Goal: Information Seeking & Learning: Learn about a topic

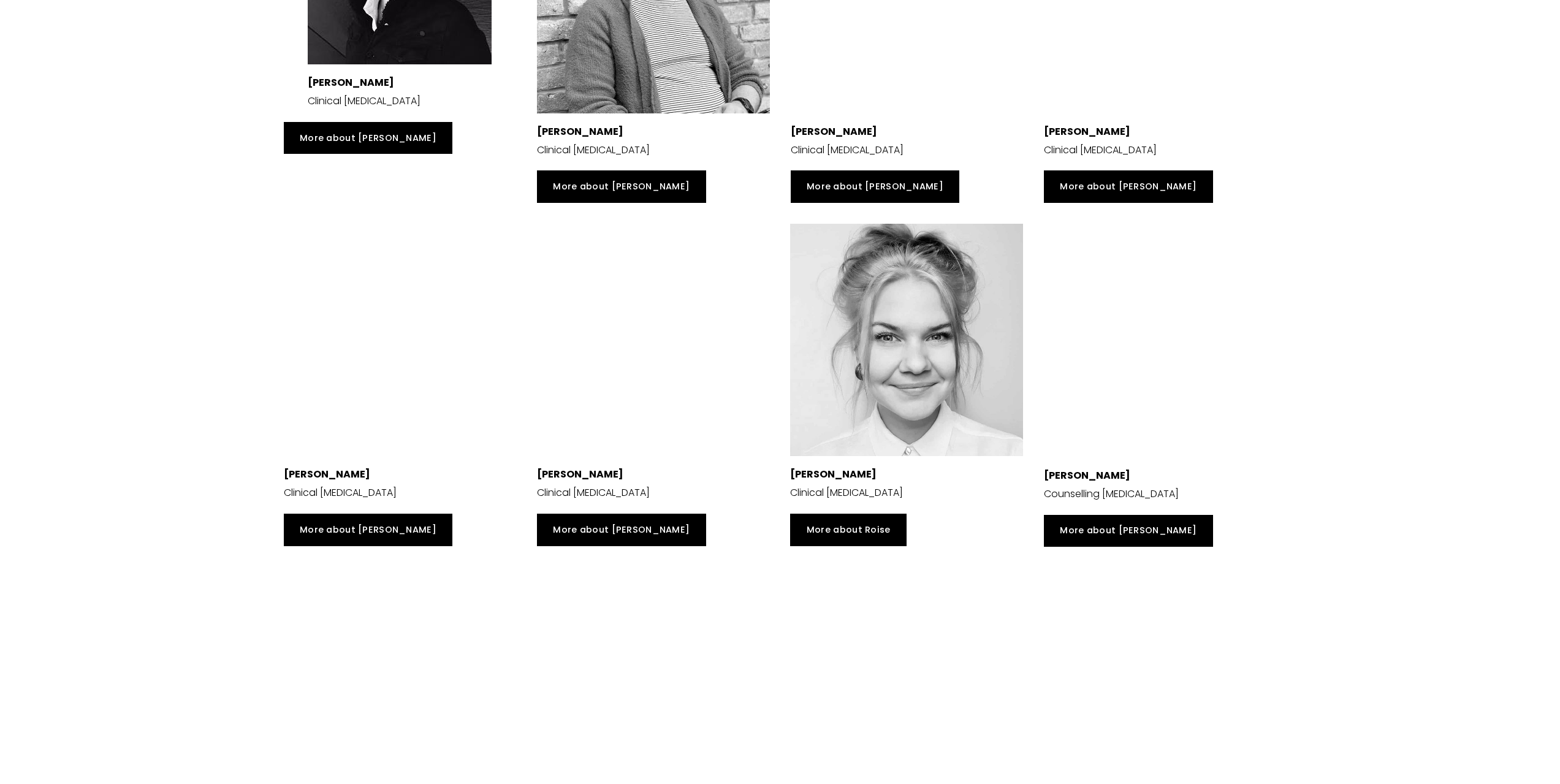
scroll to position [2512, 0]
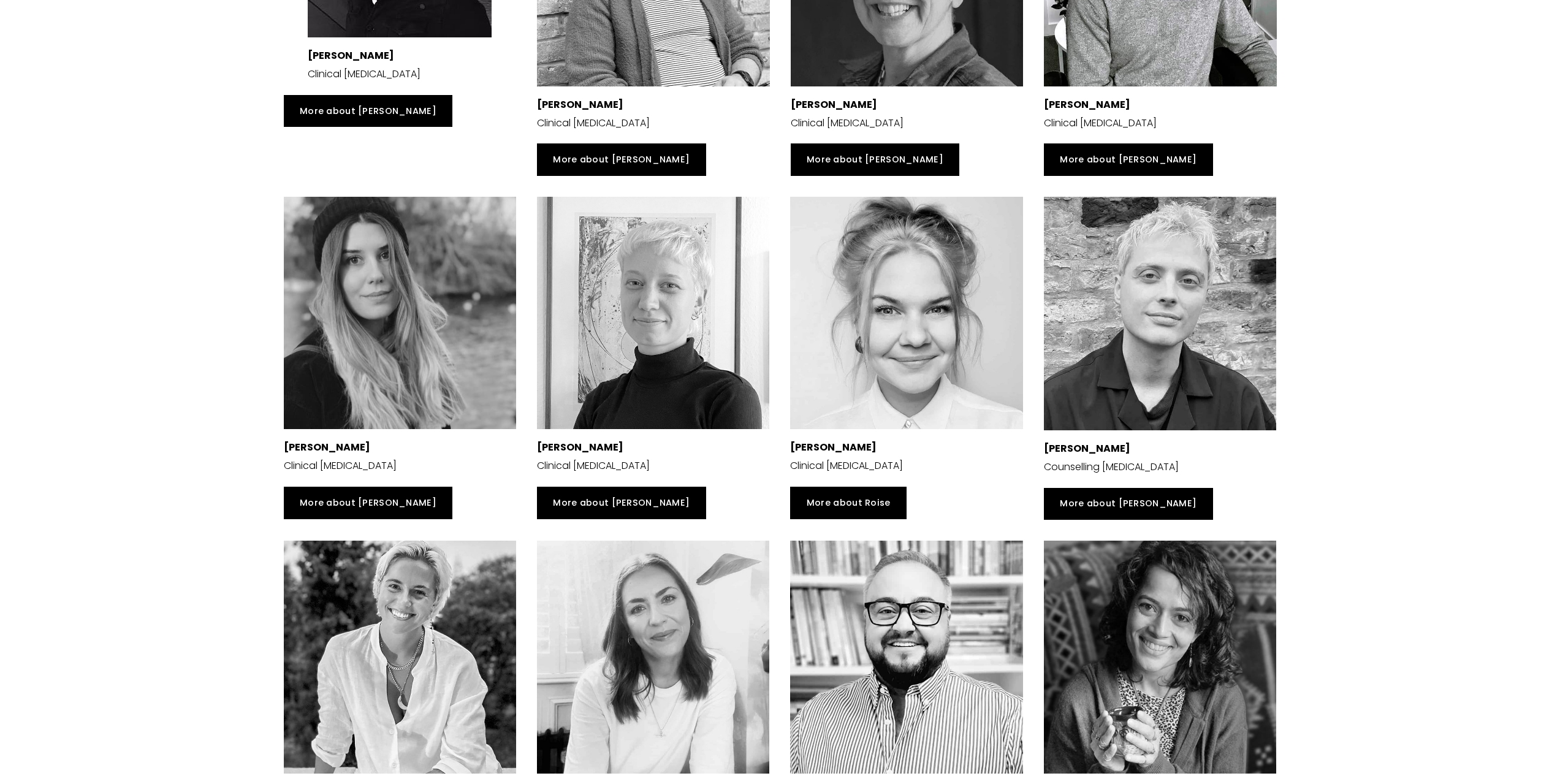
click at [1171, 350] on div at bounding box center [1160, 314] width 232 height 233
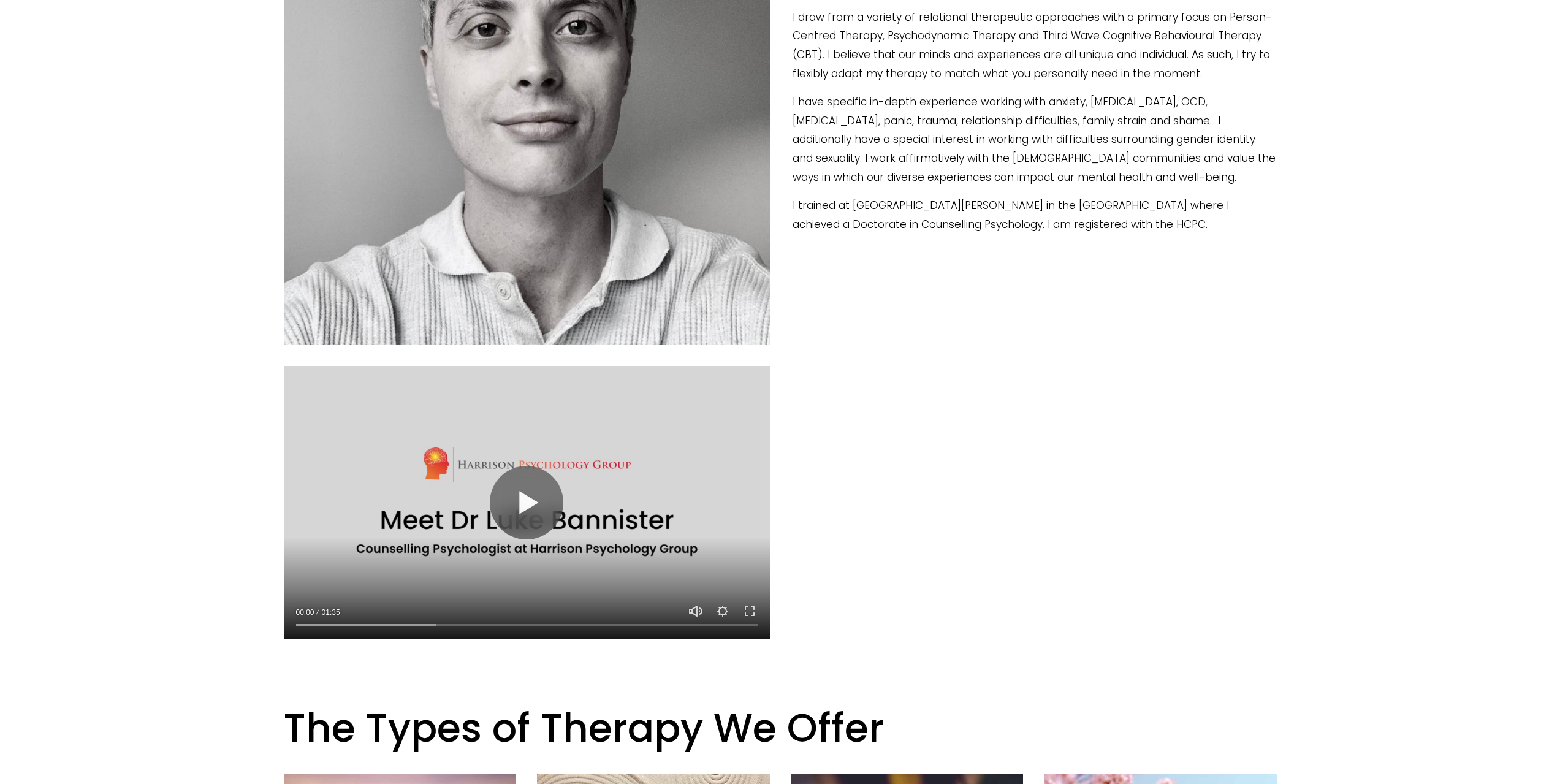
scroll to position [552, 0]
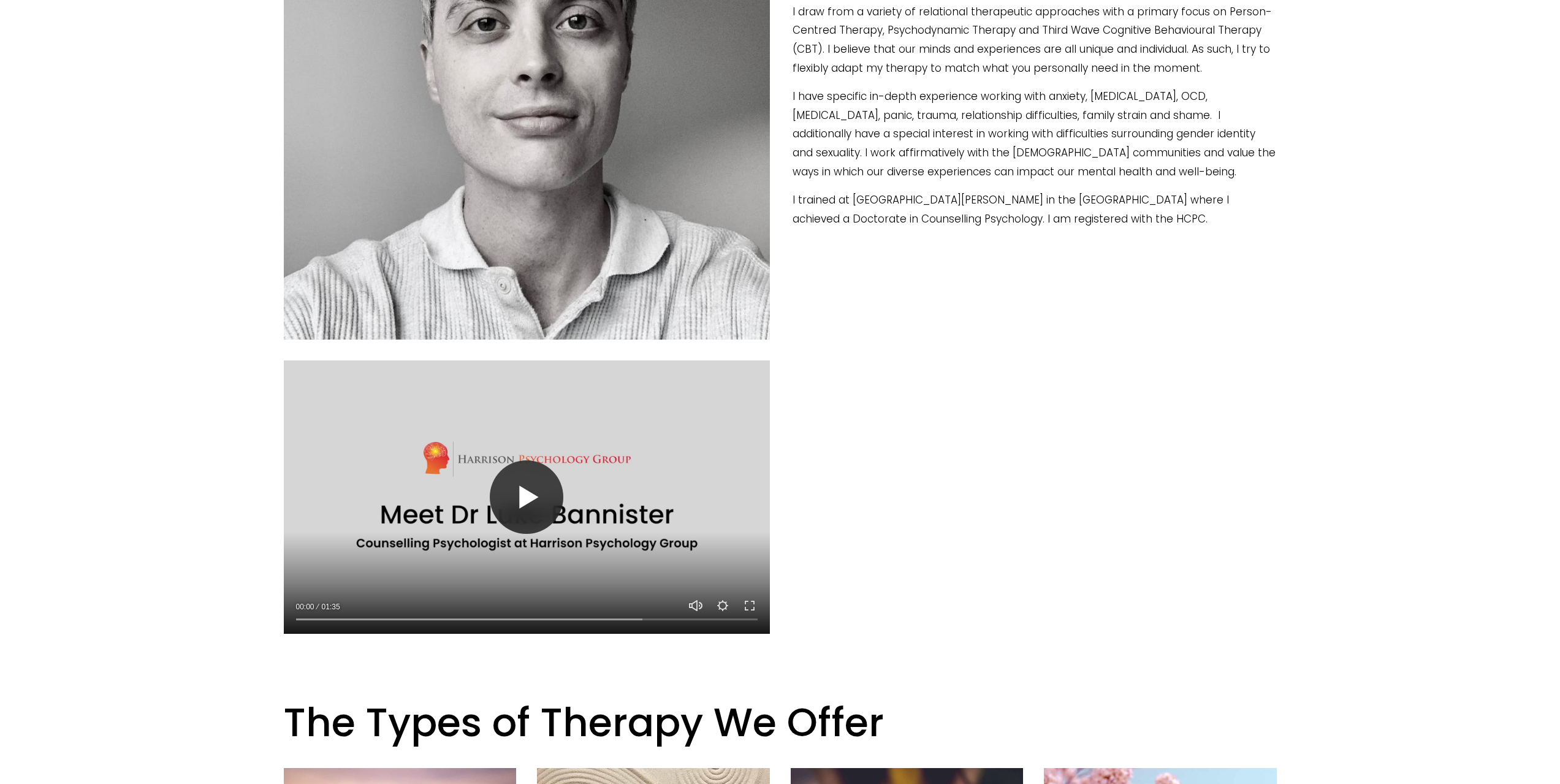
click at [510, 491] on button "Play" at bounding box center [527, 497] width 74 height 74
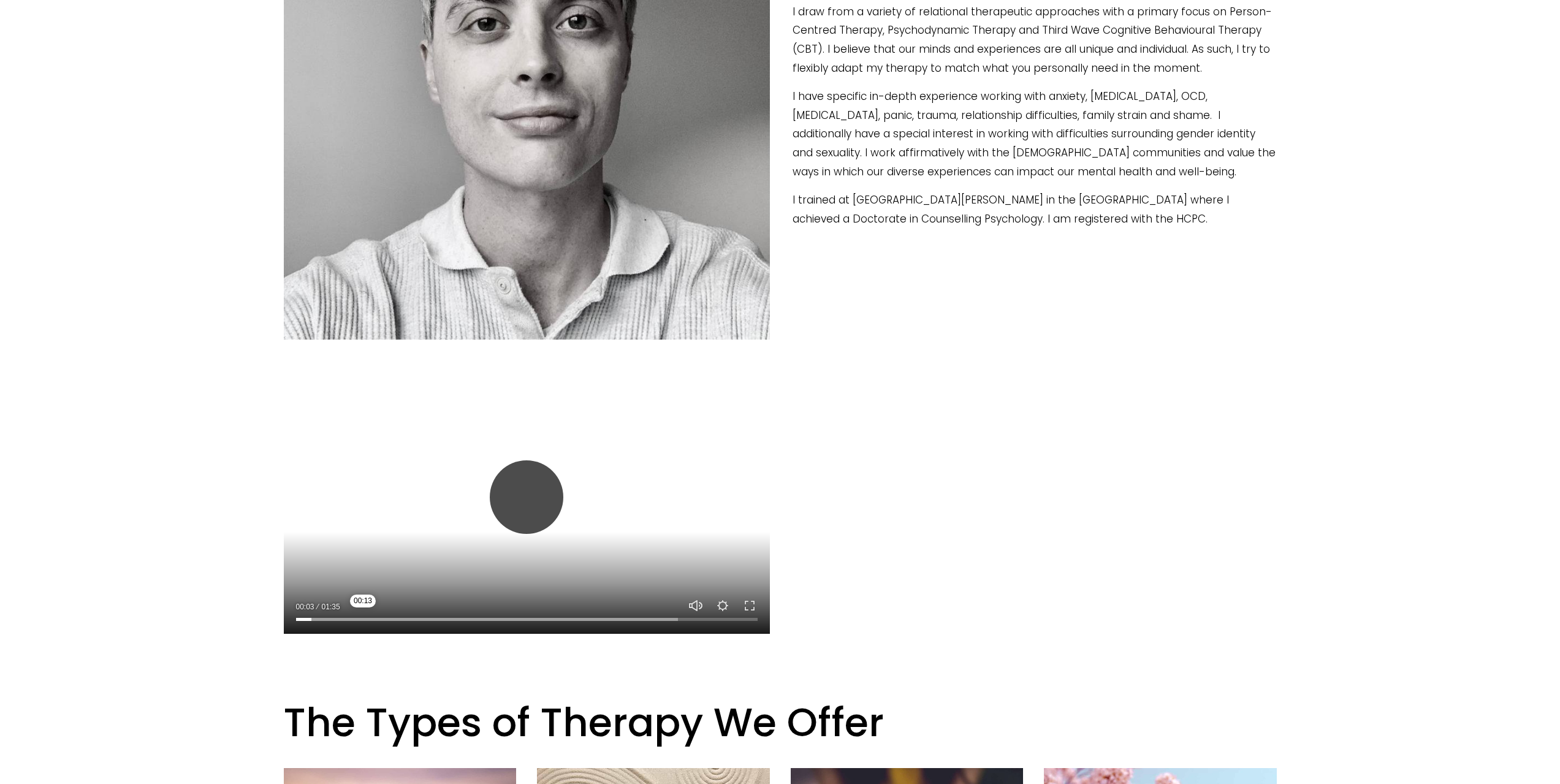
scroll to position [613, 0]
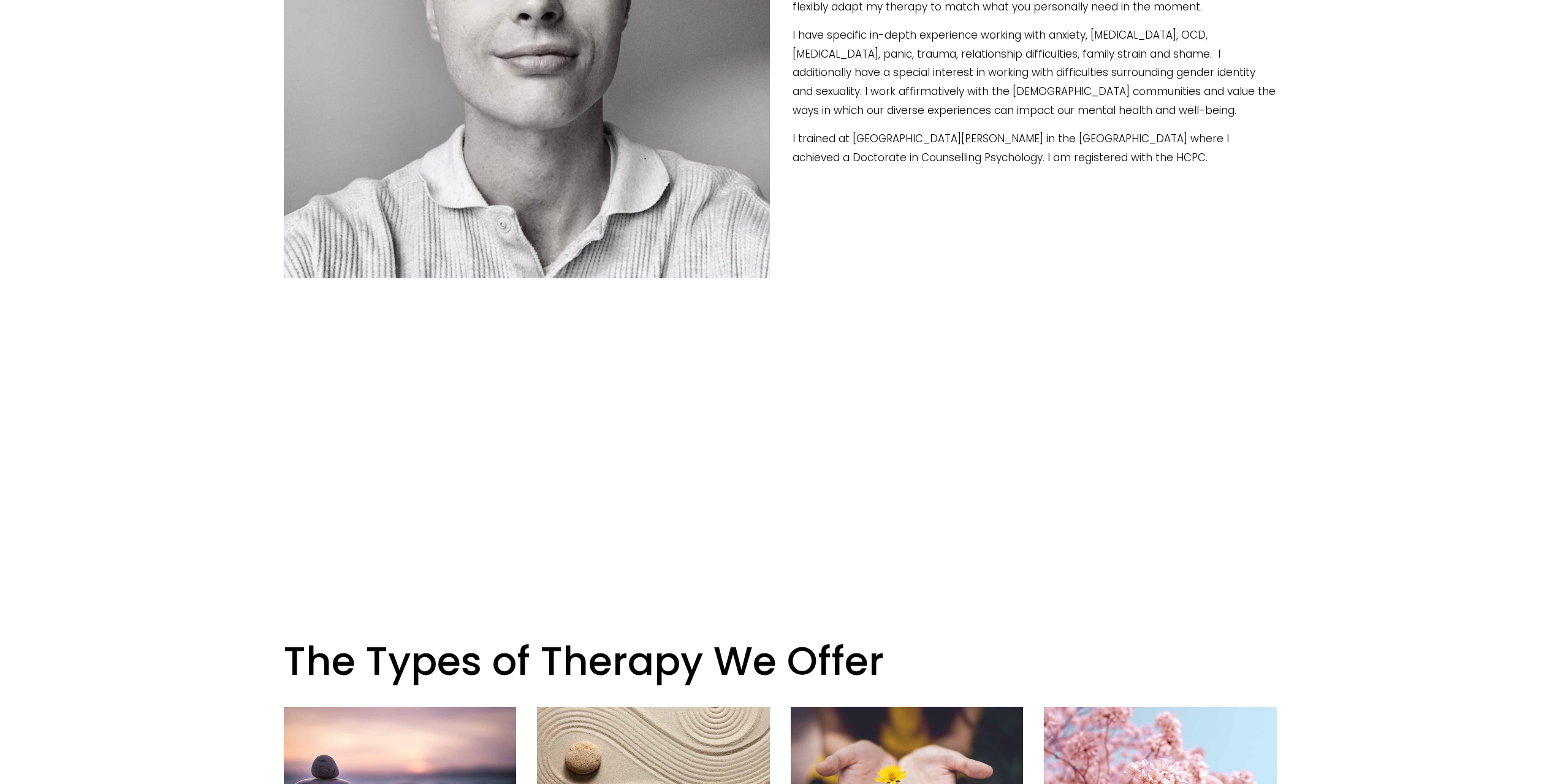
drag, startPoint x: 1316, startPoint y: 519, endPoint x: 1322, endPoint y: 522, distance: 6.7
type input "30.52"
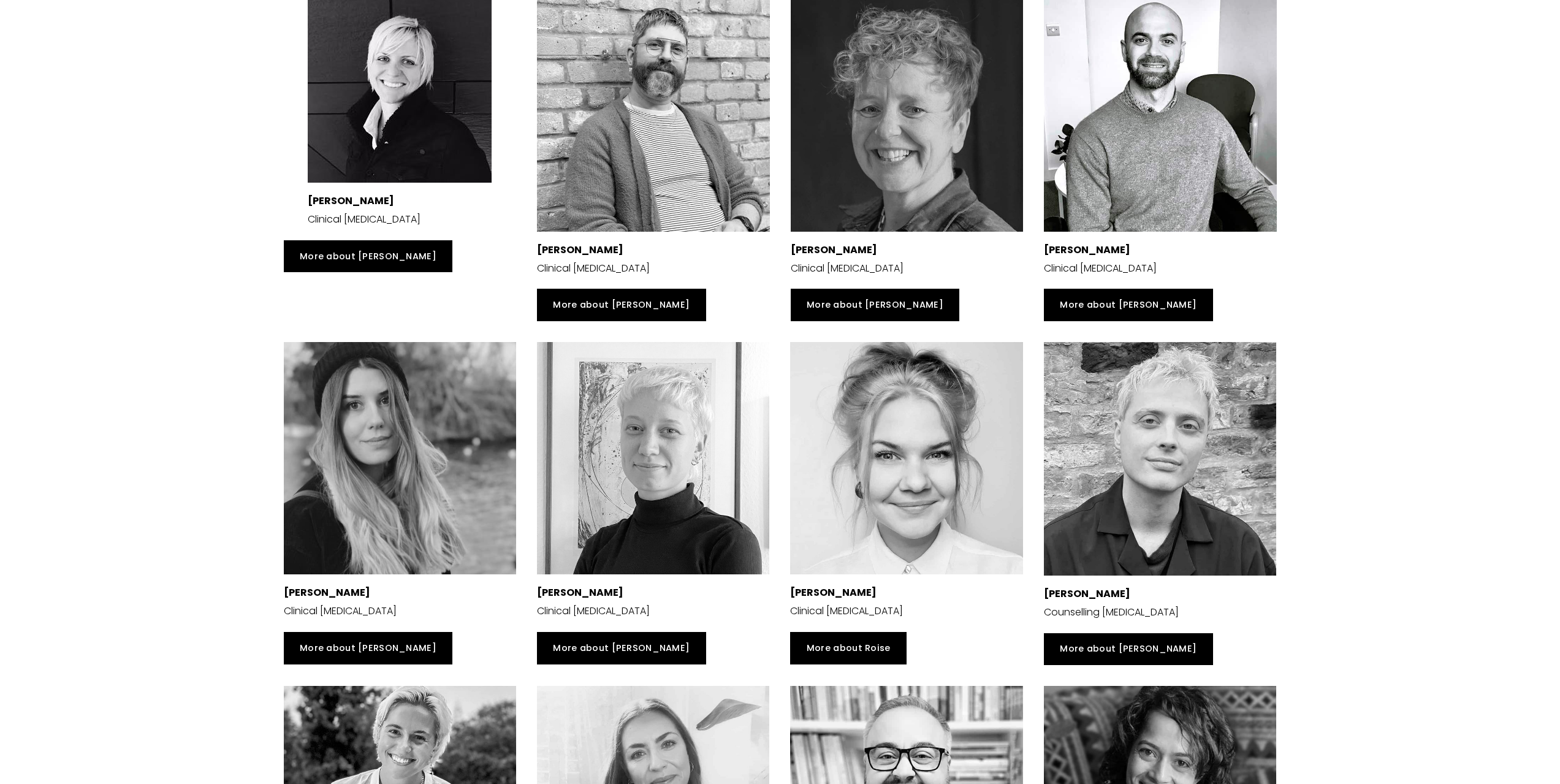
scroll to position [2329, 0]
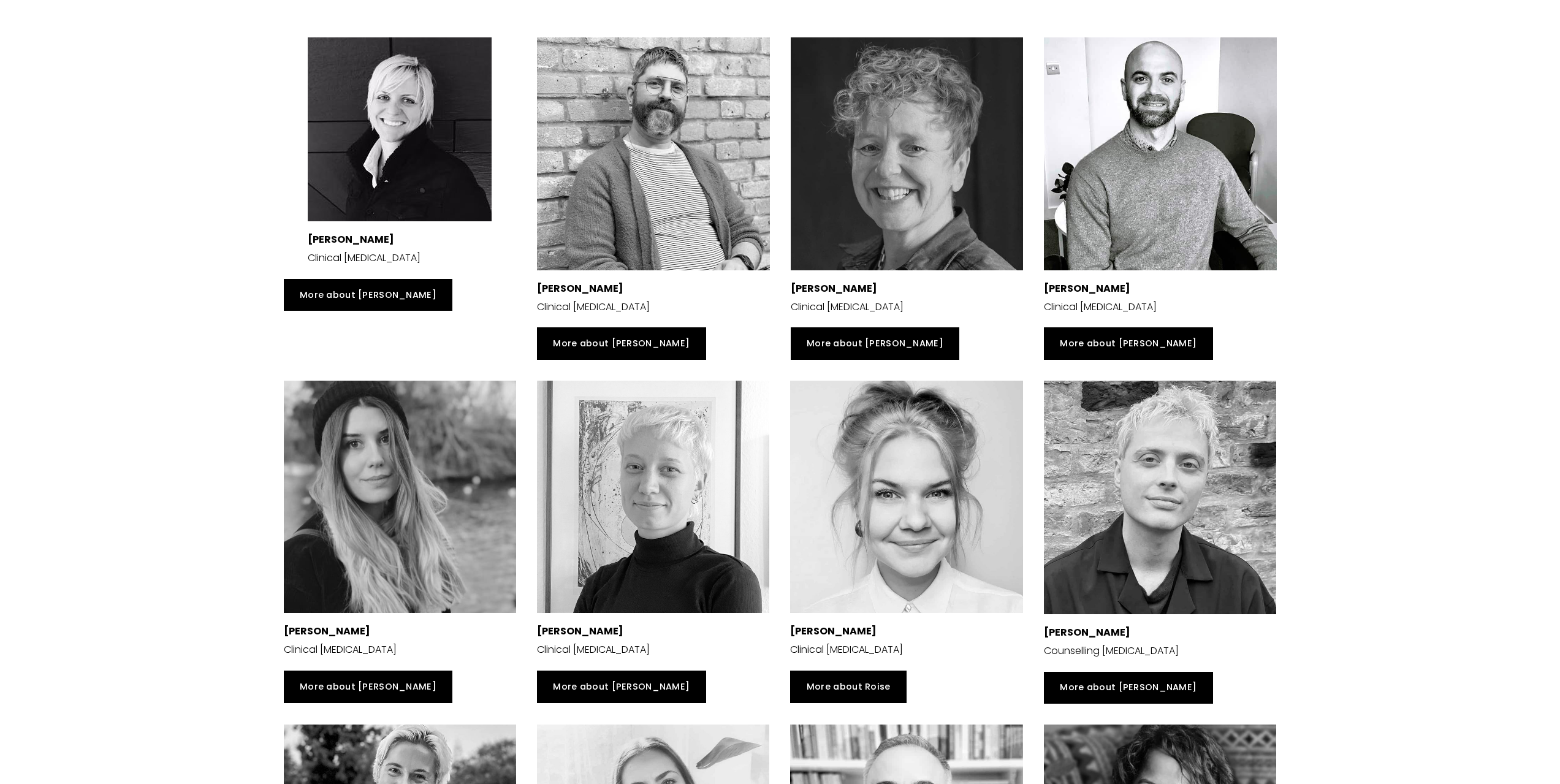
click at [1153, 173] on div at bounding box center [1161, 154] width 233 height 233
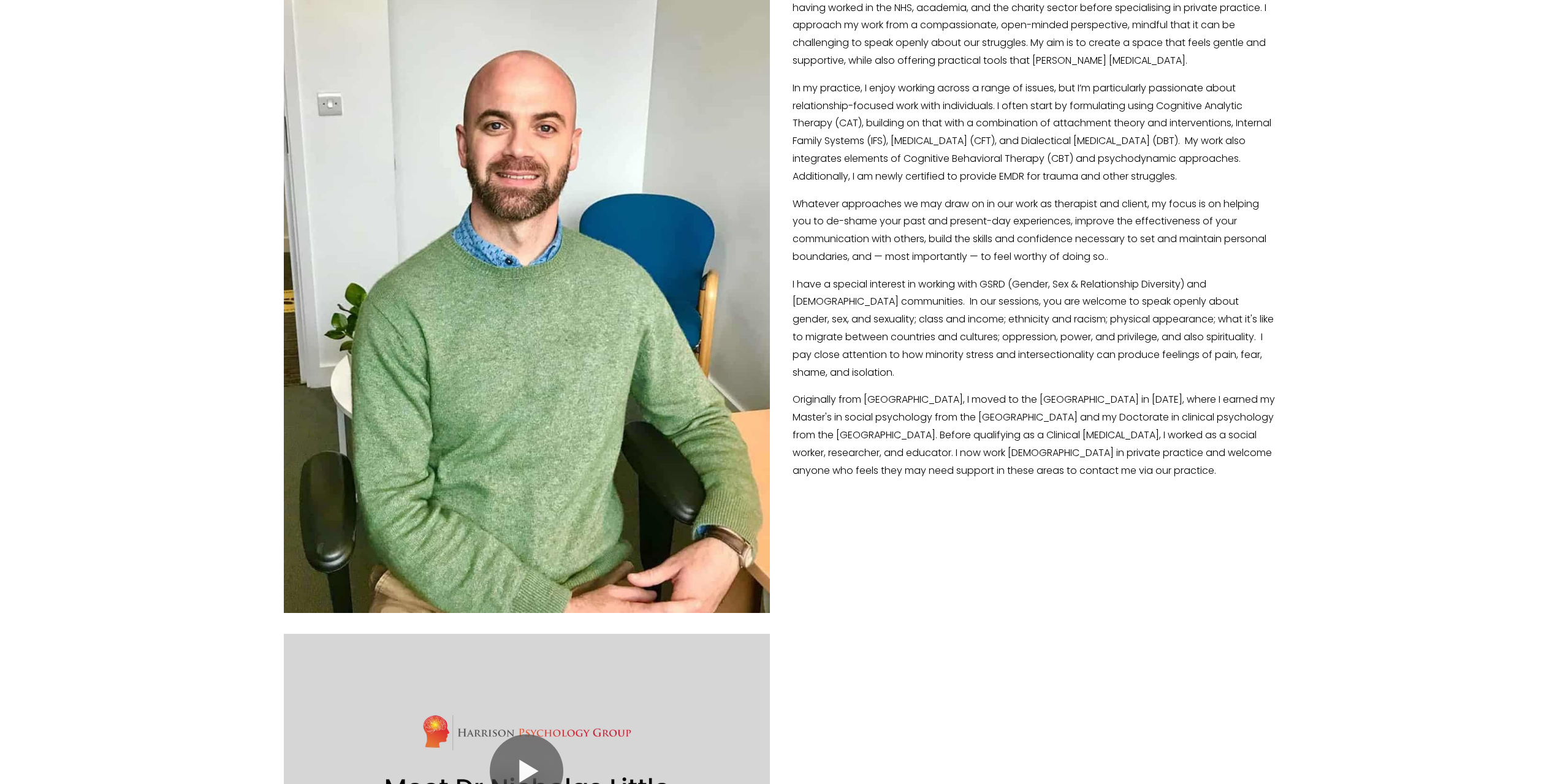
scroll to position [491, 0]
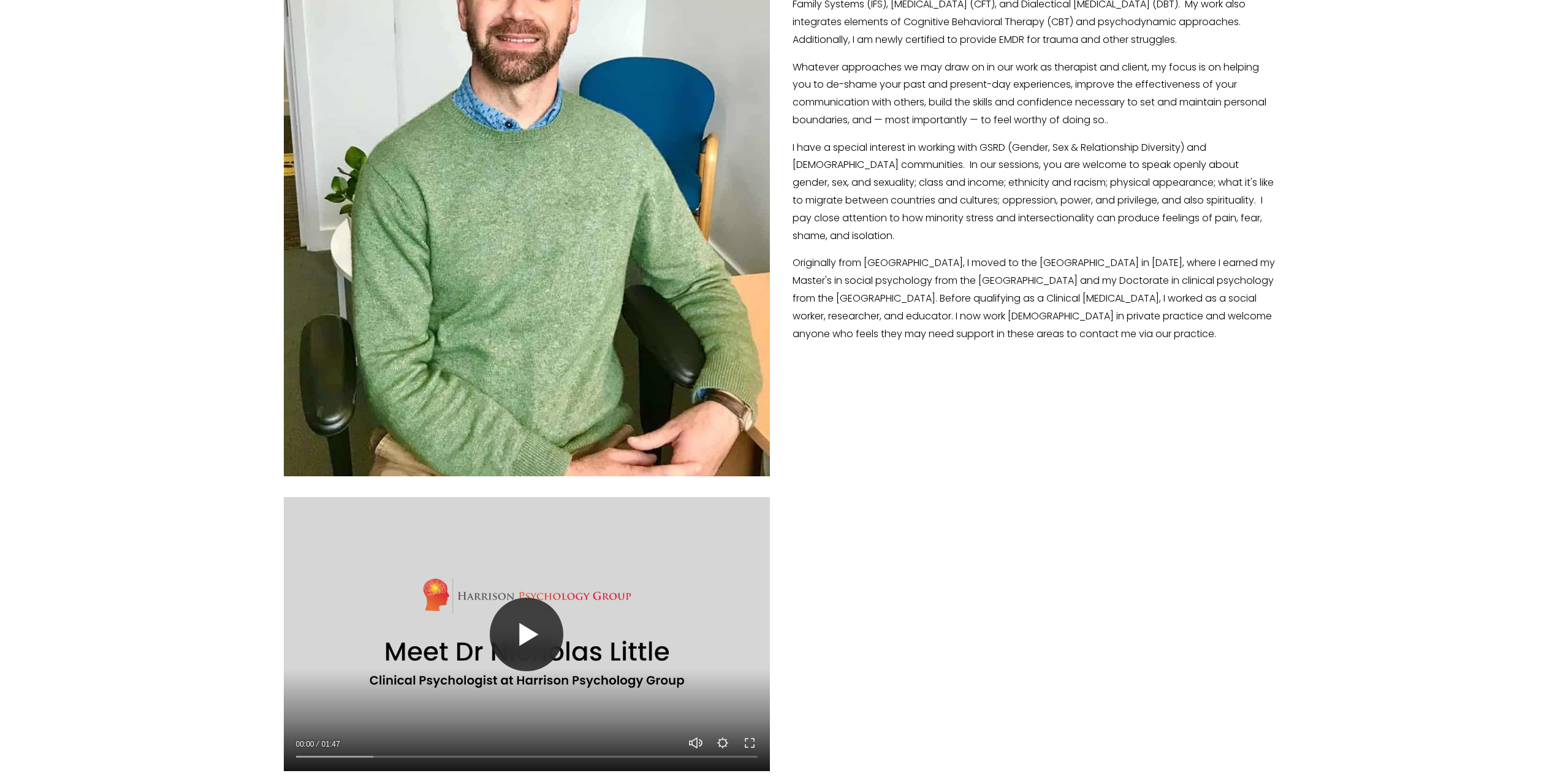
click at [535, 641] on button "Play" at bounding box center [527, 635] width 74 height 74
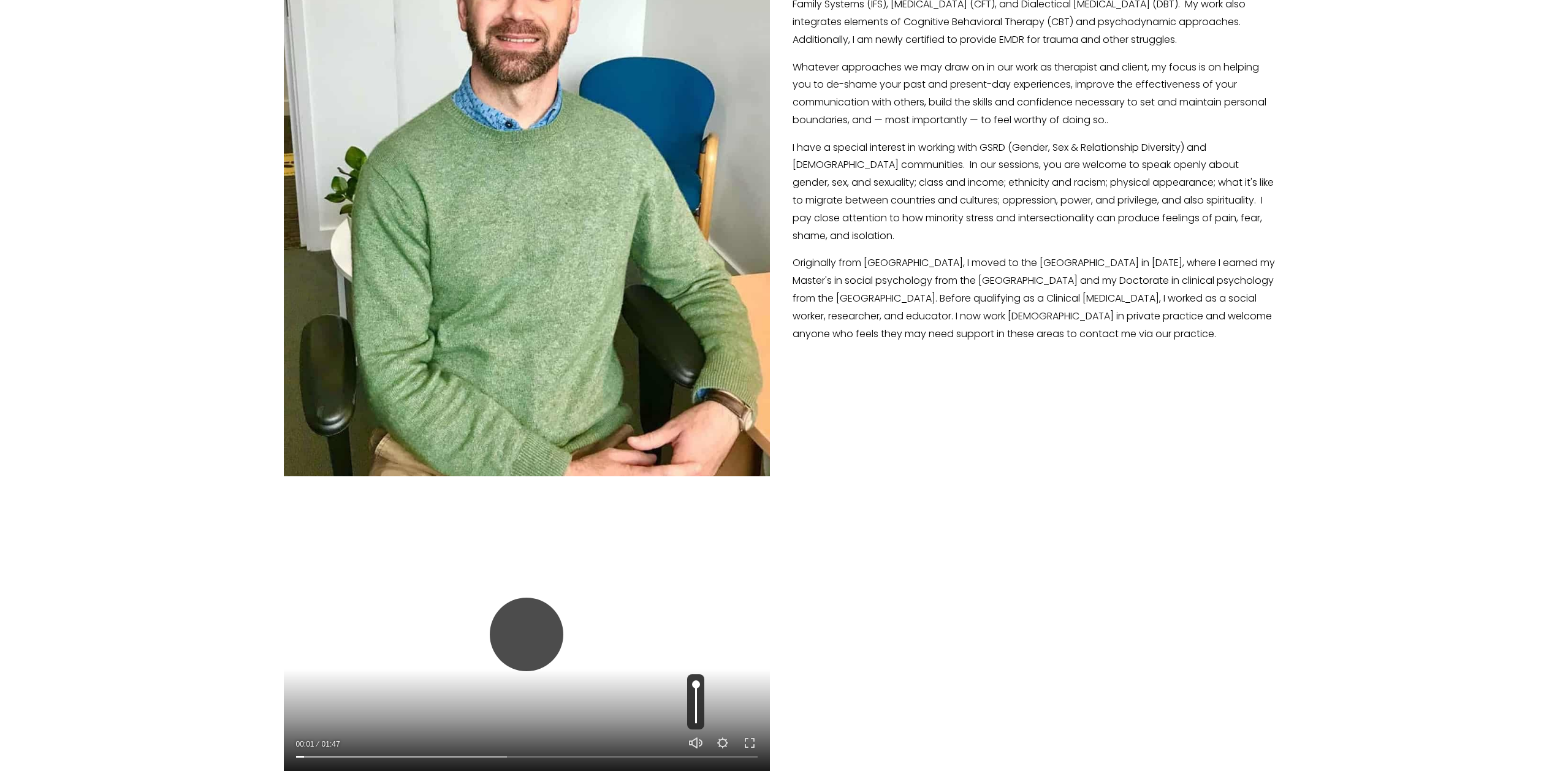
type input "1.94"
type input "0.5"
click at [699, 695] on input "Volume" at bounding box center [695, 702] width 17 height 55
type input "2.68"
type input "0.2"
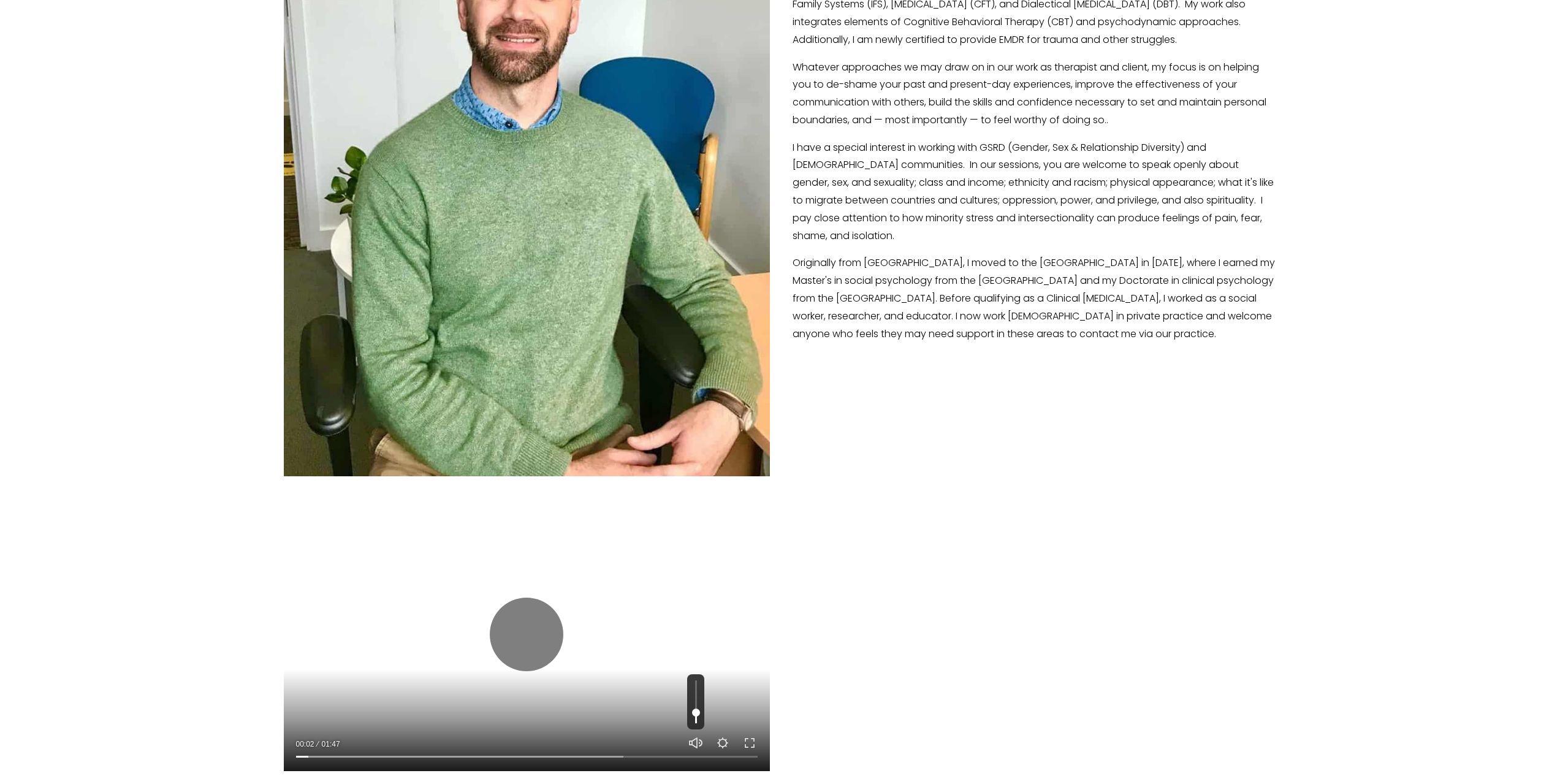
click at [698, 707] on input "Volume" at bounding box center [695, 702] width 17 height 55
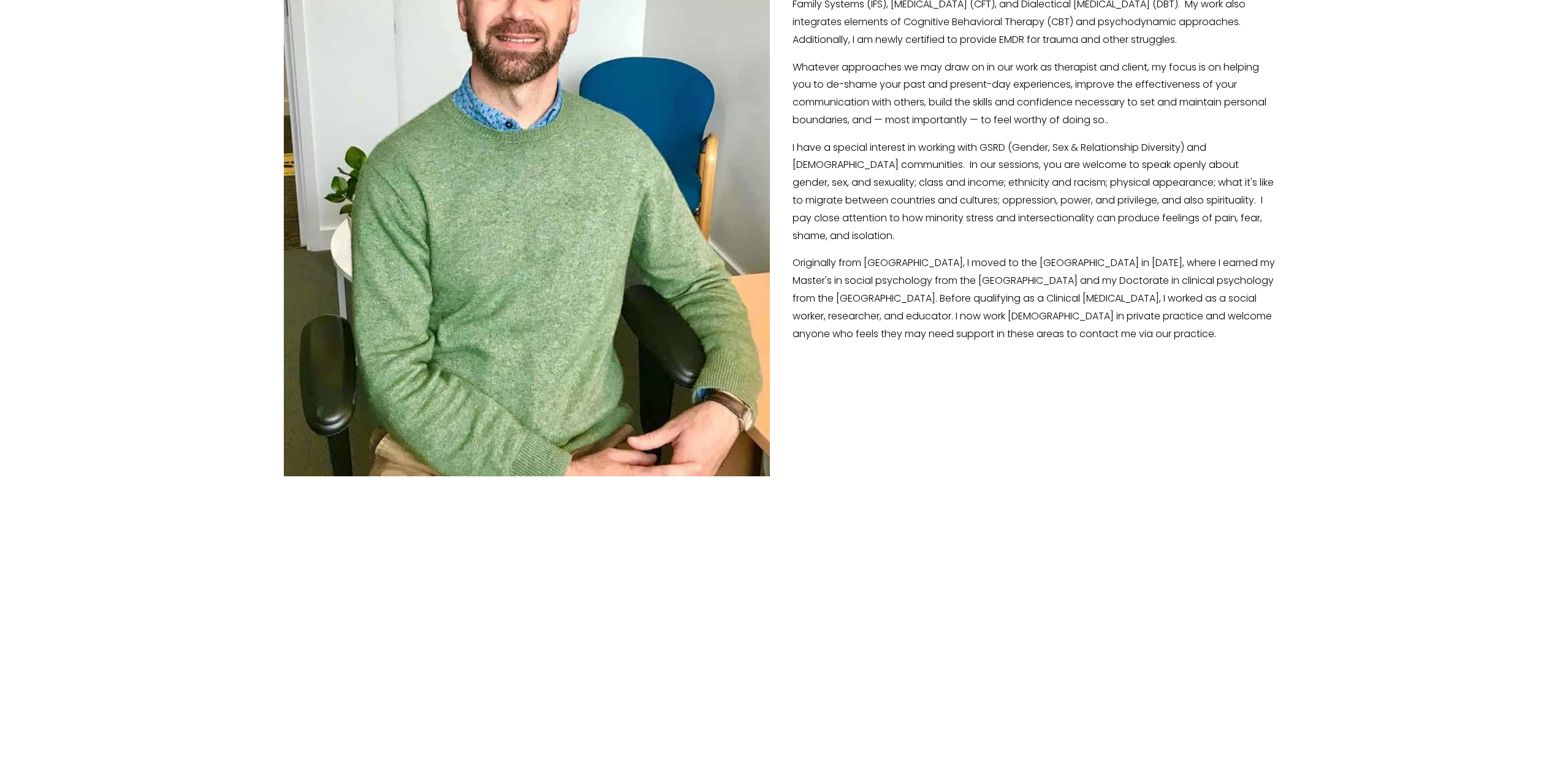
click at [938, 648] on div "Play 00:03 01:47 Unmute Mute Settings Speed Normal Speed Go back to previous me…" at bounding box center [780, 309] width 1014 height 949
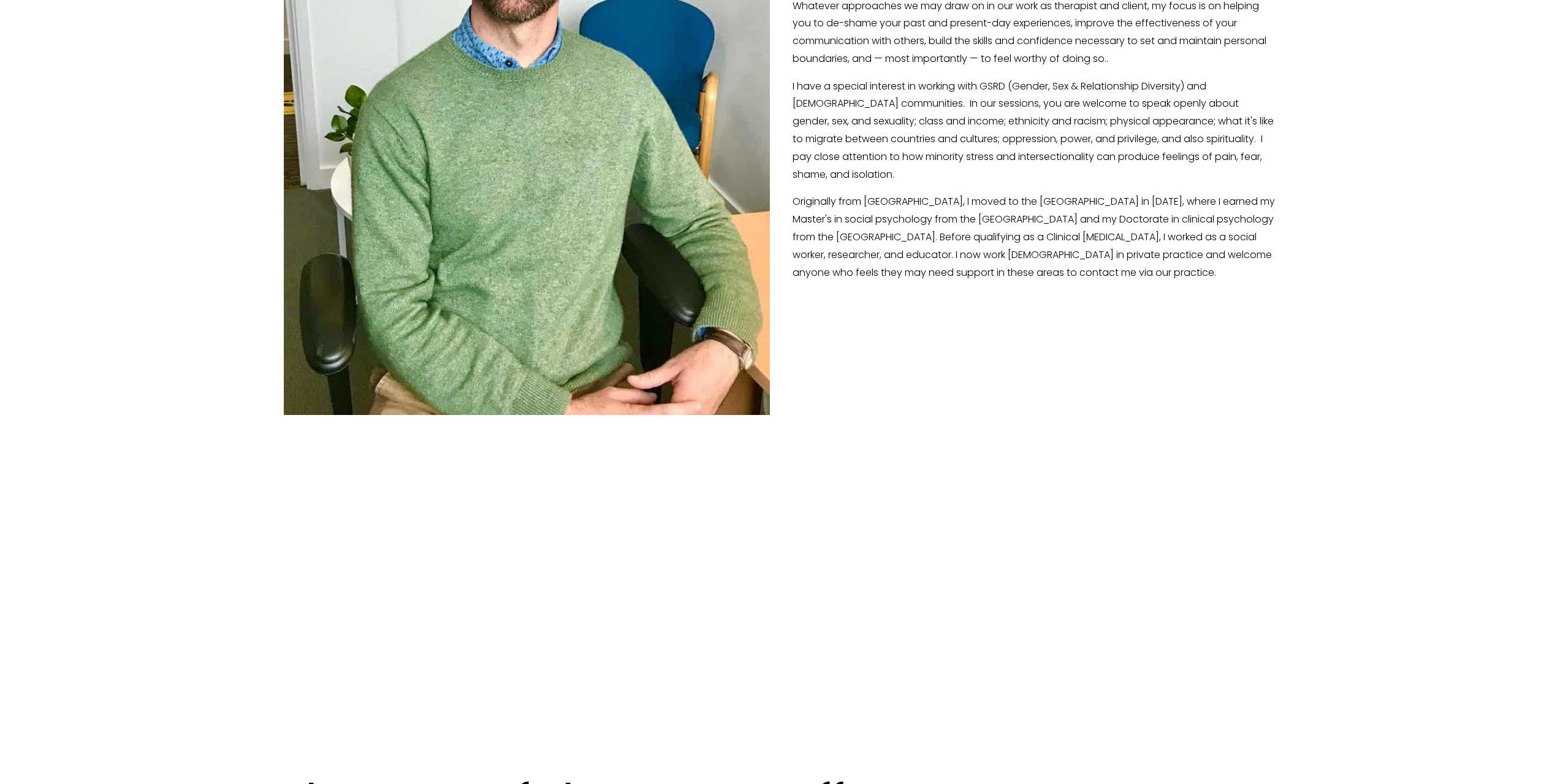
type input "52.48"
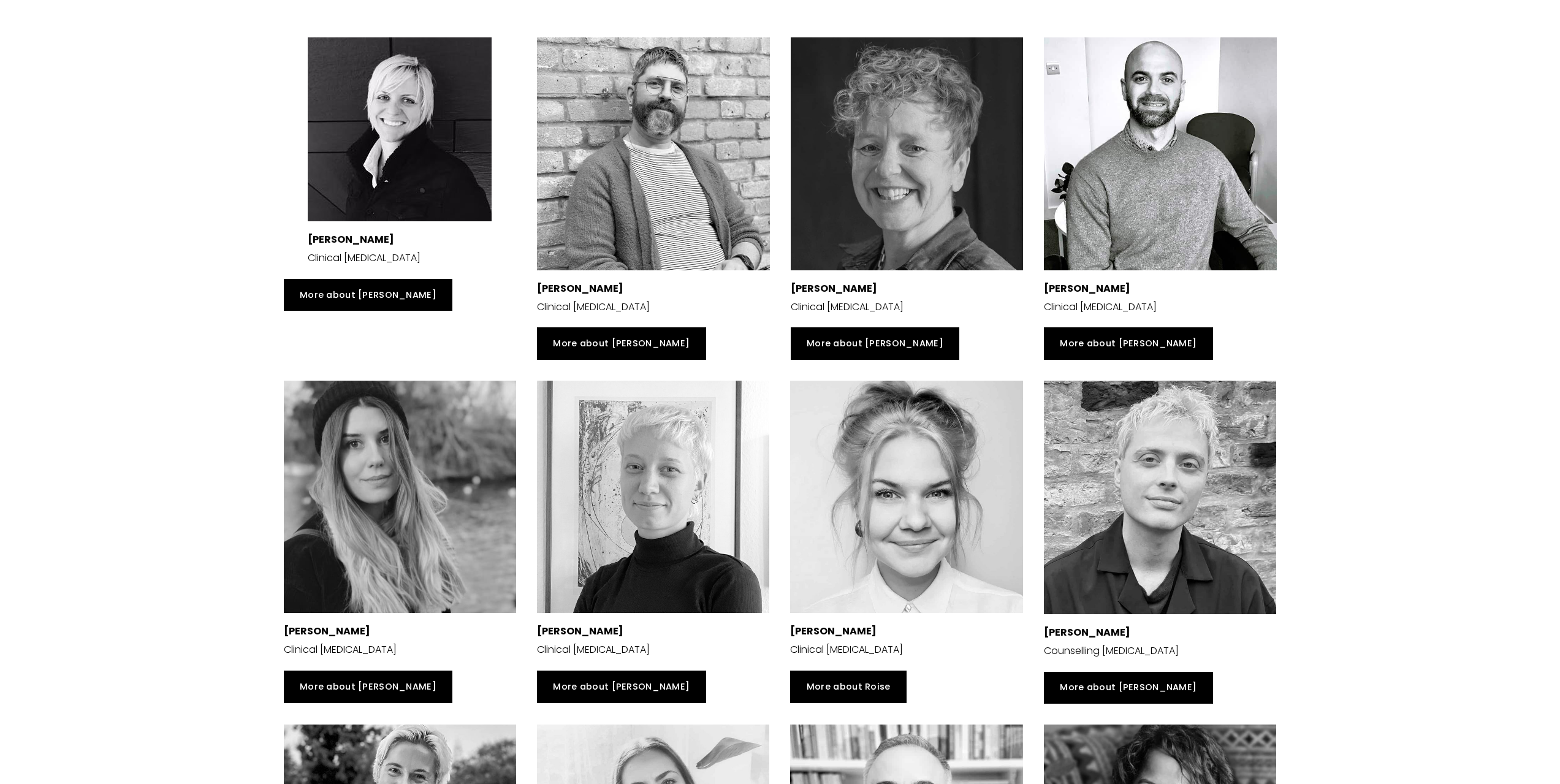
click at [707, 211] on div at bounding box center [653, 154] width 233 height 233
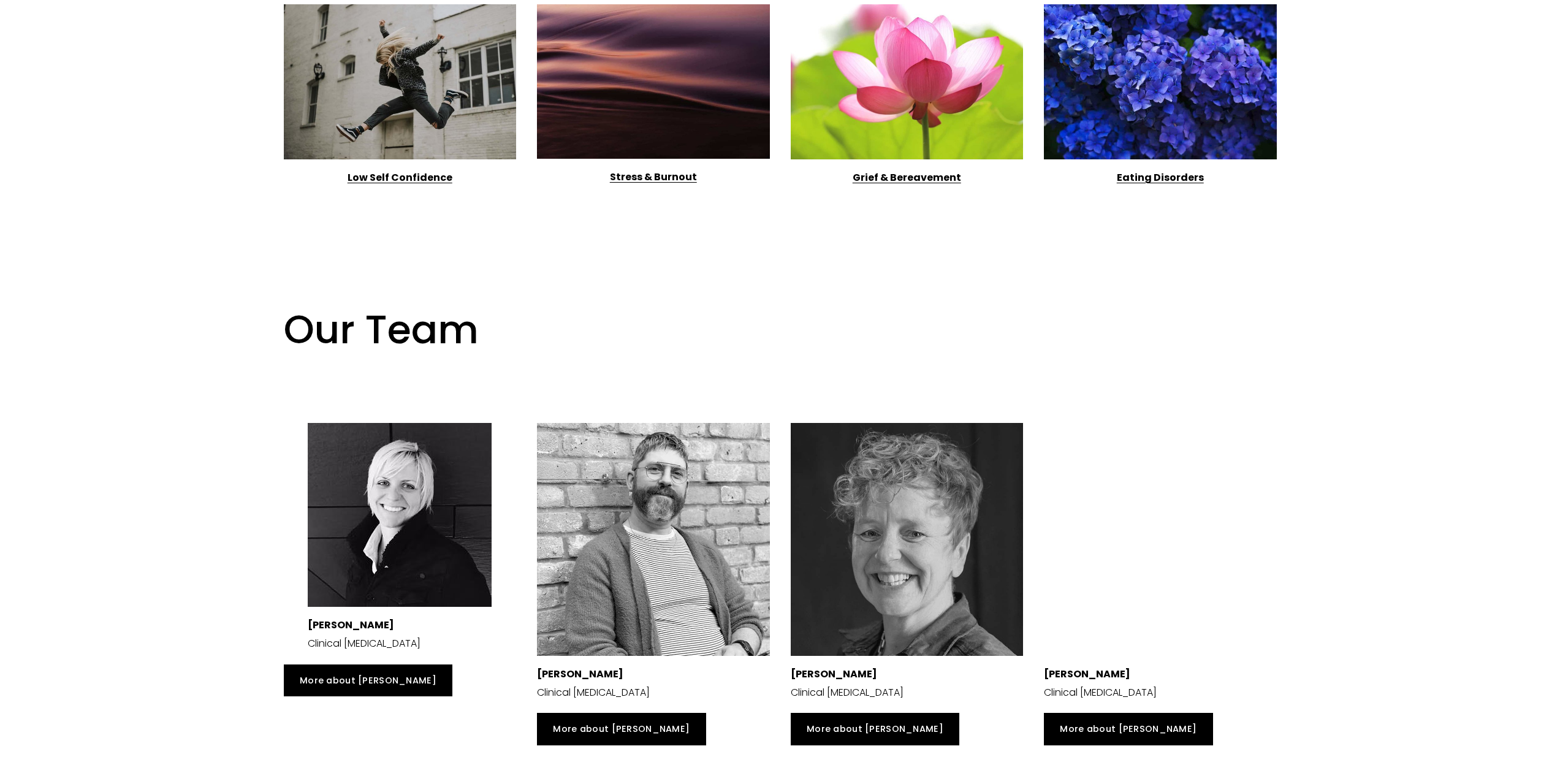
scroll to position [2206, 0]
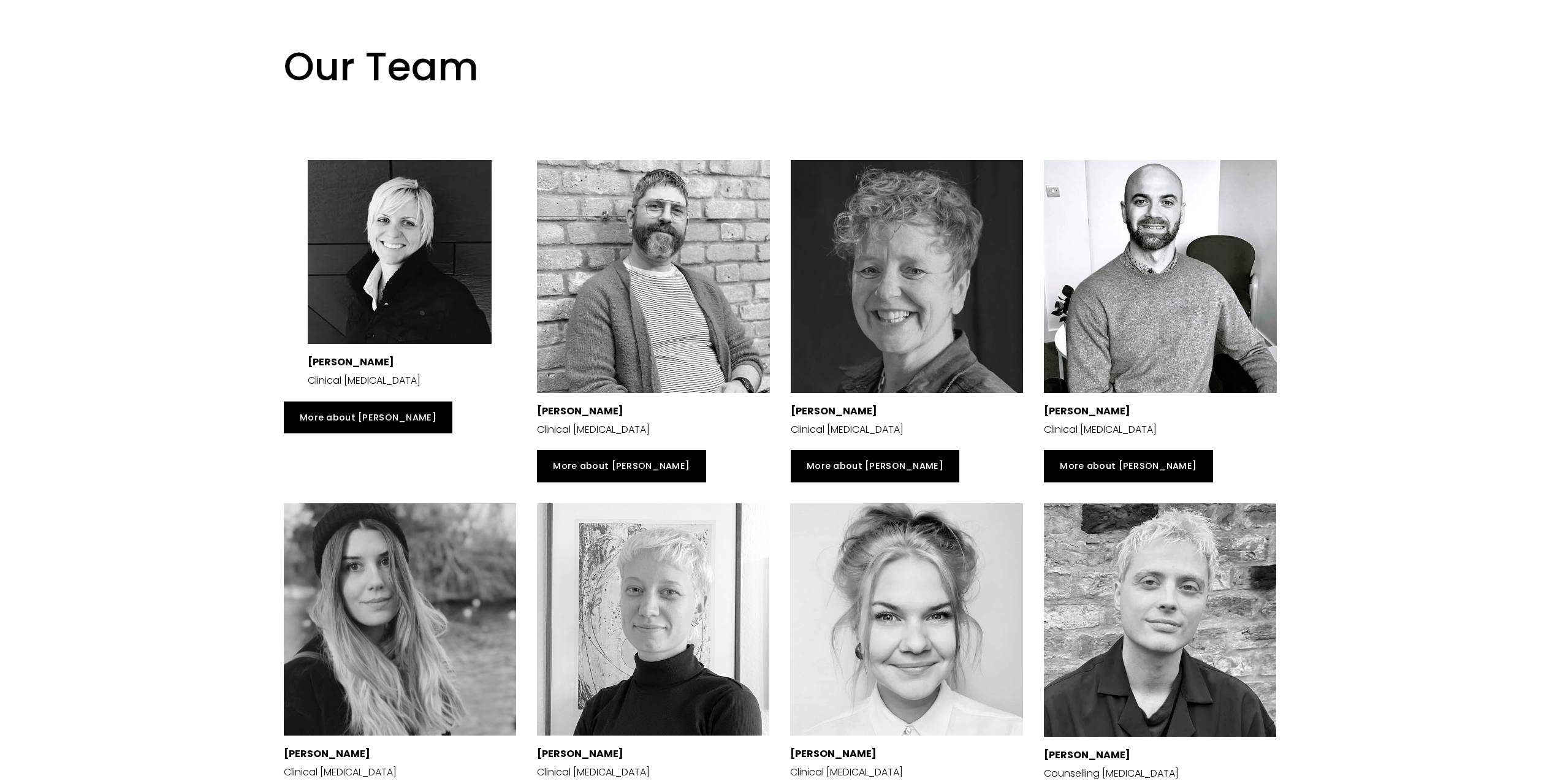
click at [378, 341] on div at bounding box center [399, 252] width 184 height 184
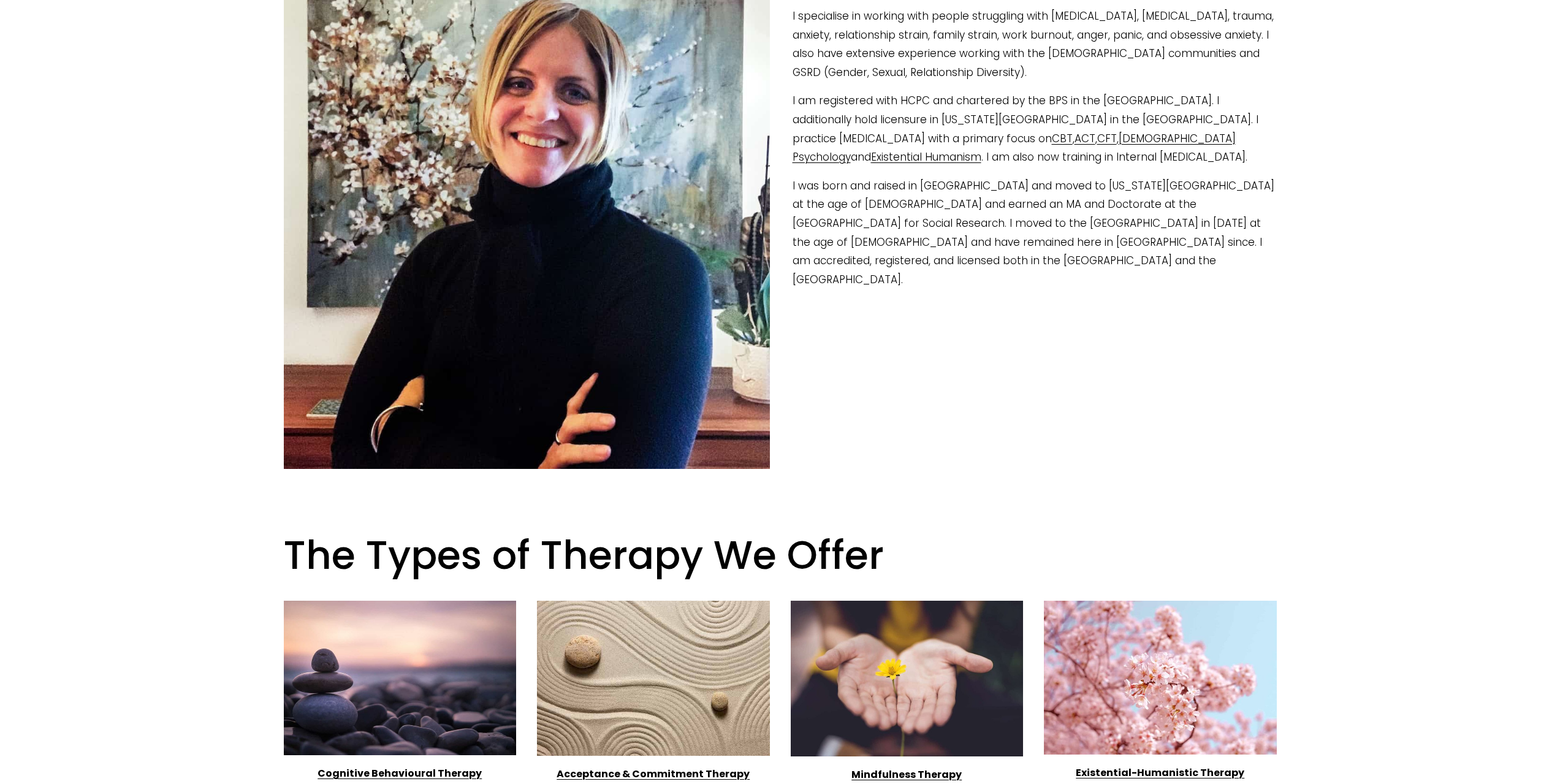
scroll to position [491, 0]
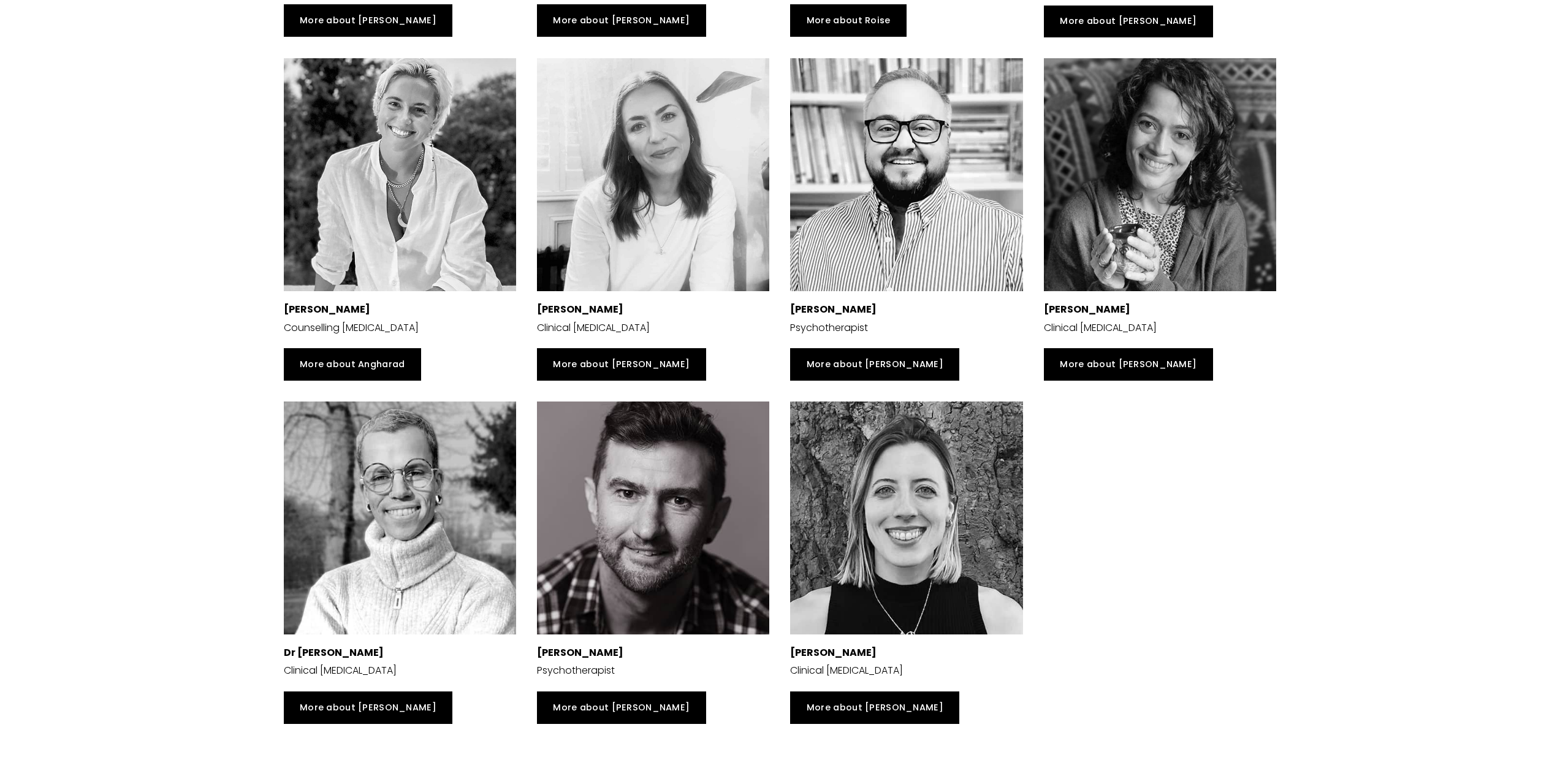
scroll to position [3003, 0]
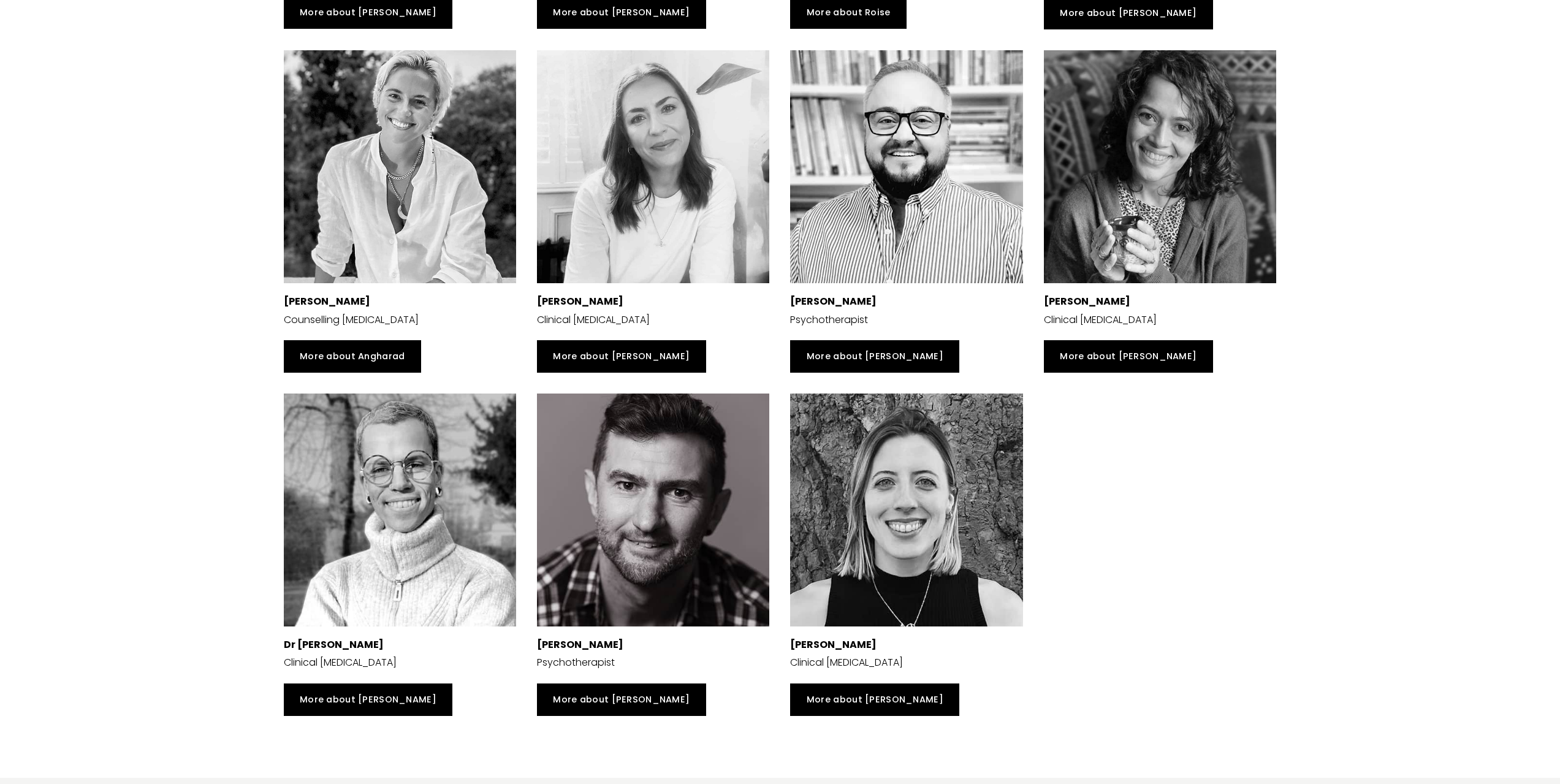
click at [471, 558] on div at bounding box center [400, 510] width 233 height 233
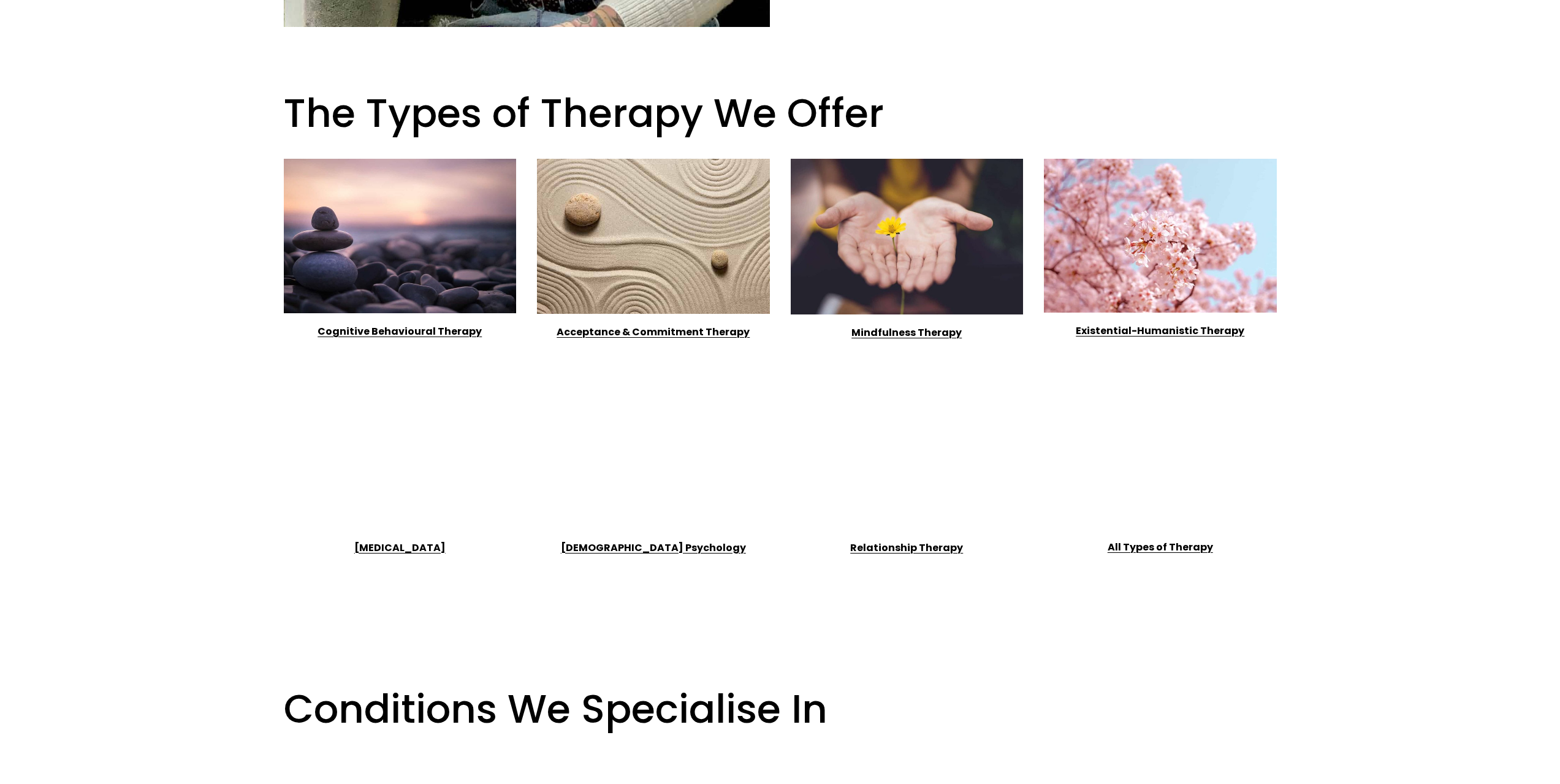
scroll to position [1226, 0]
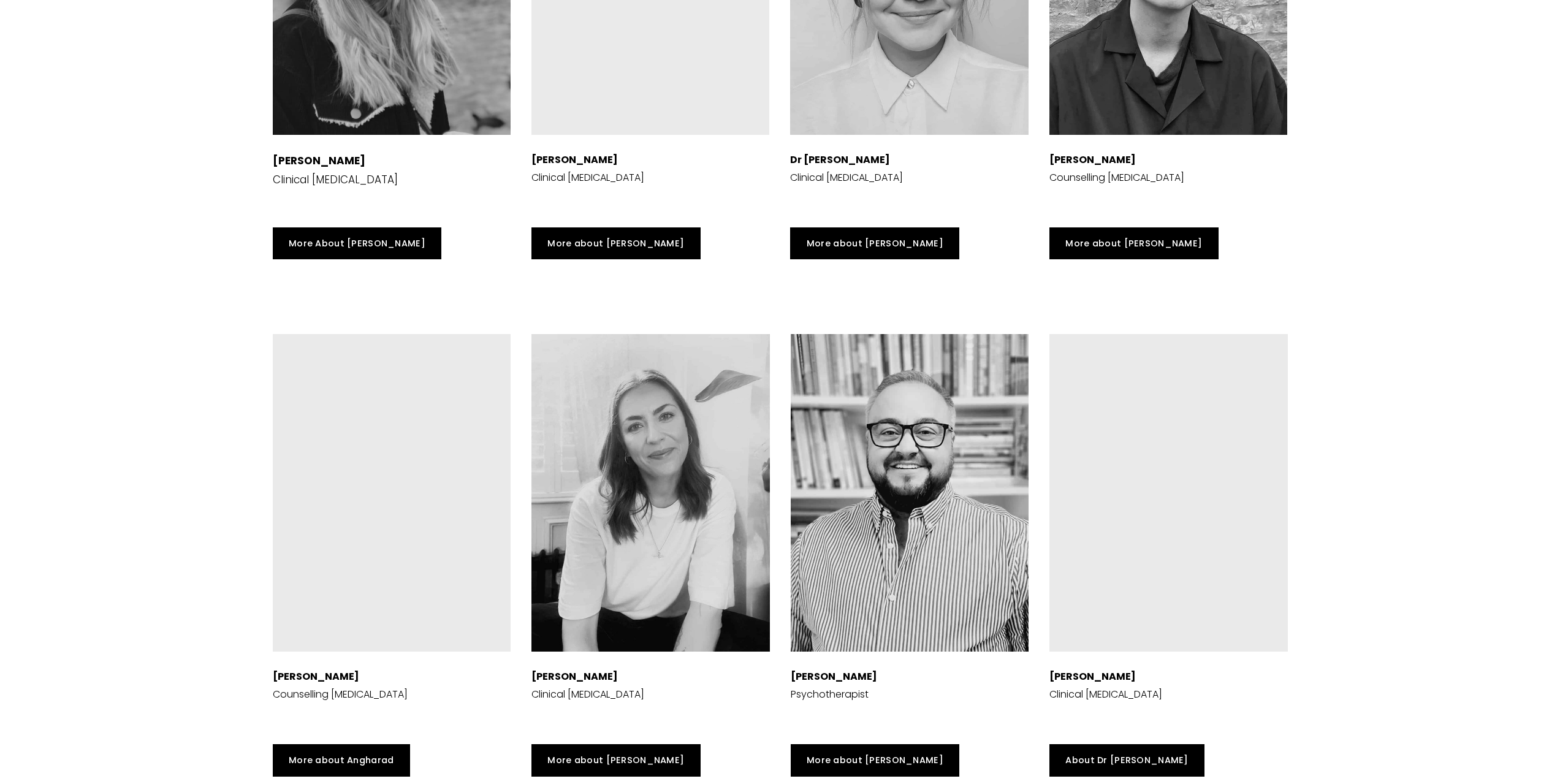
scroll to position [3309, 0]
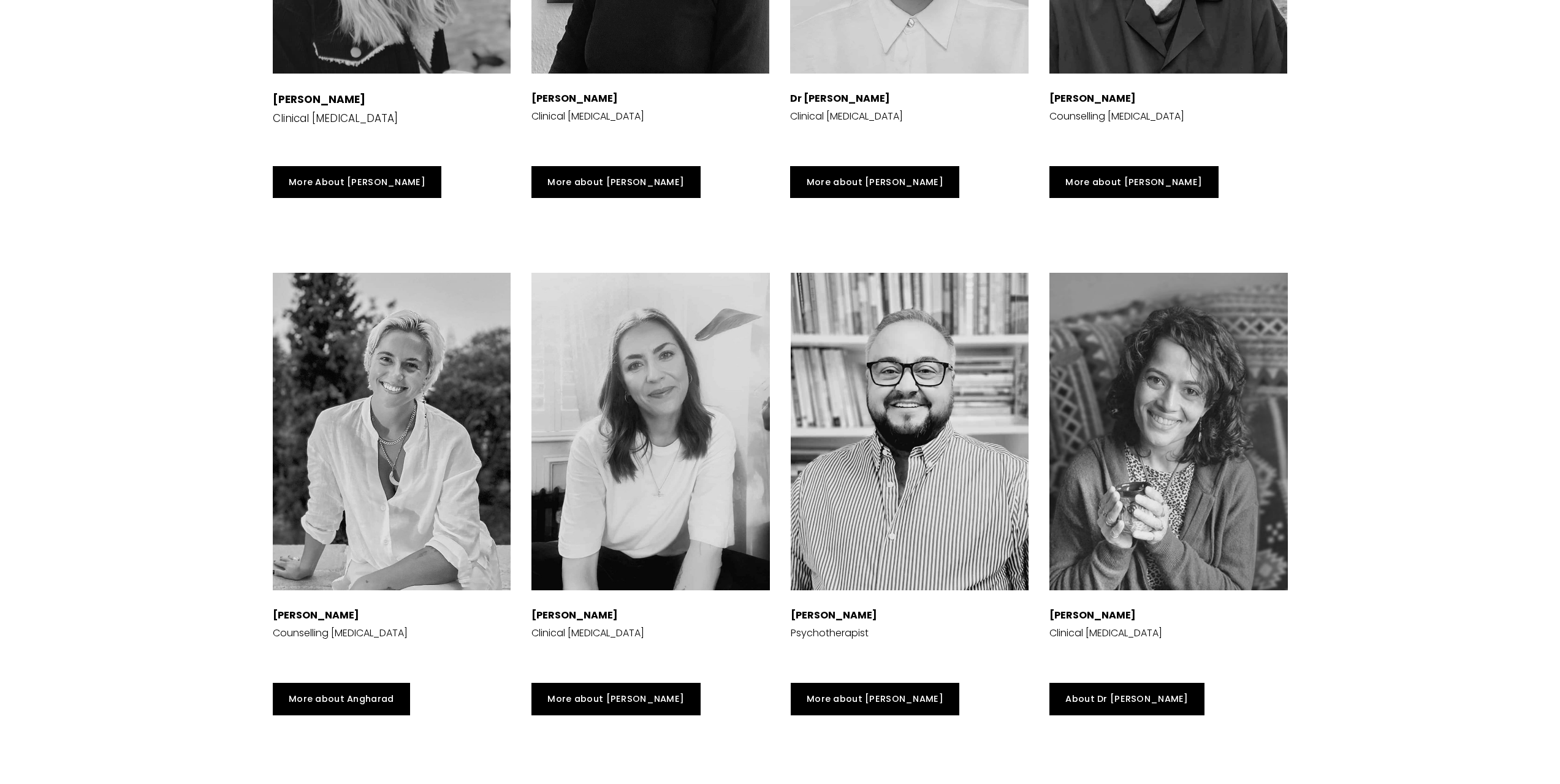
click at [359, 543] on div at bounding box center [392, 431] width 238 height 318
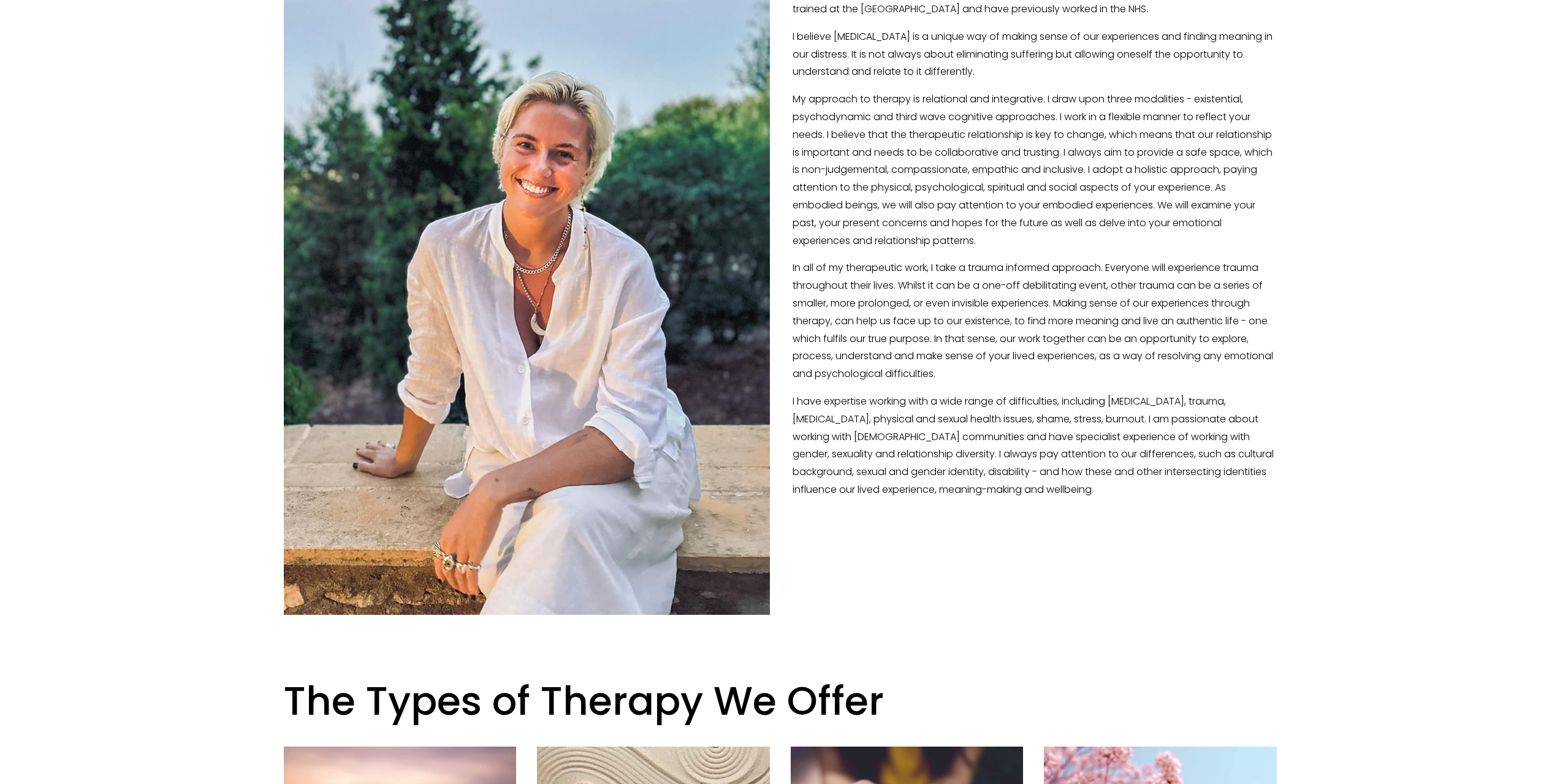
scroll to position [306, 0]
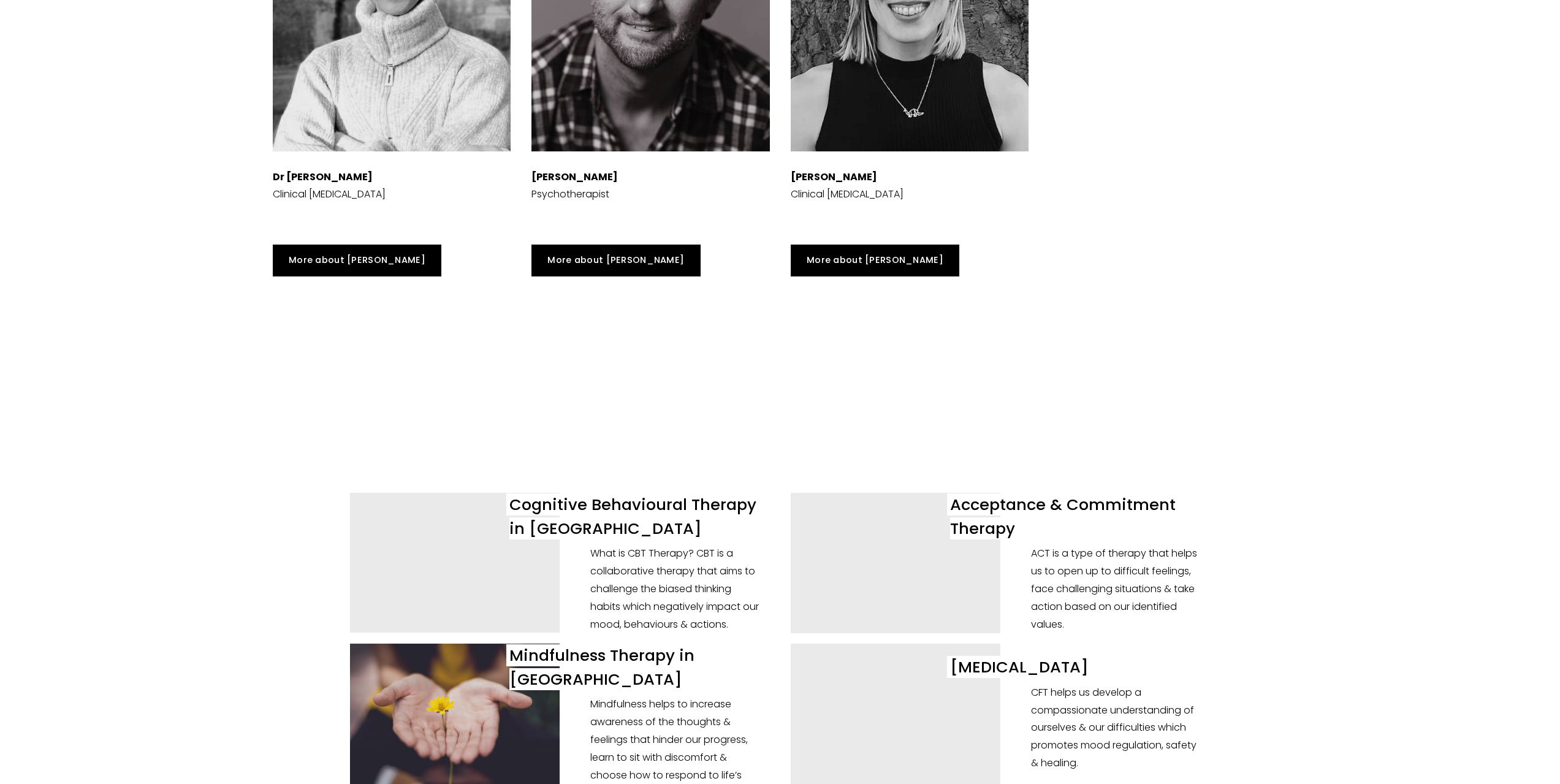
scroll to position [4290, 0]
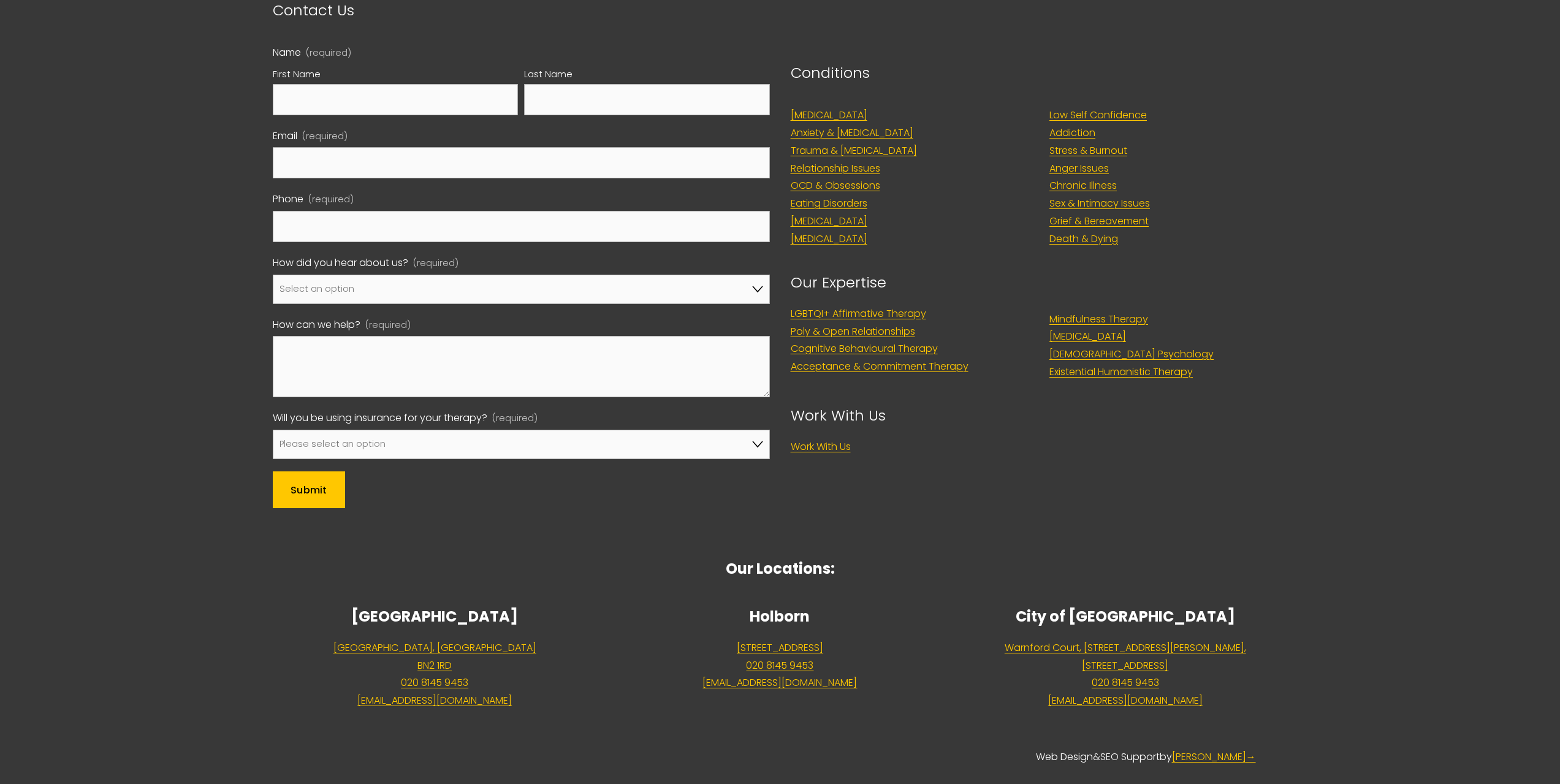
scroll to position [519, 0]
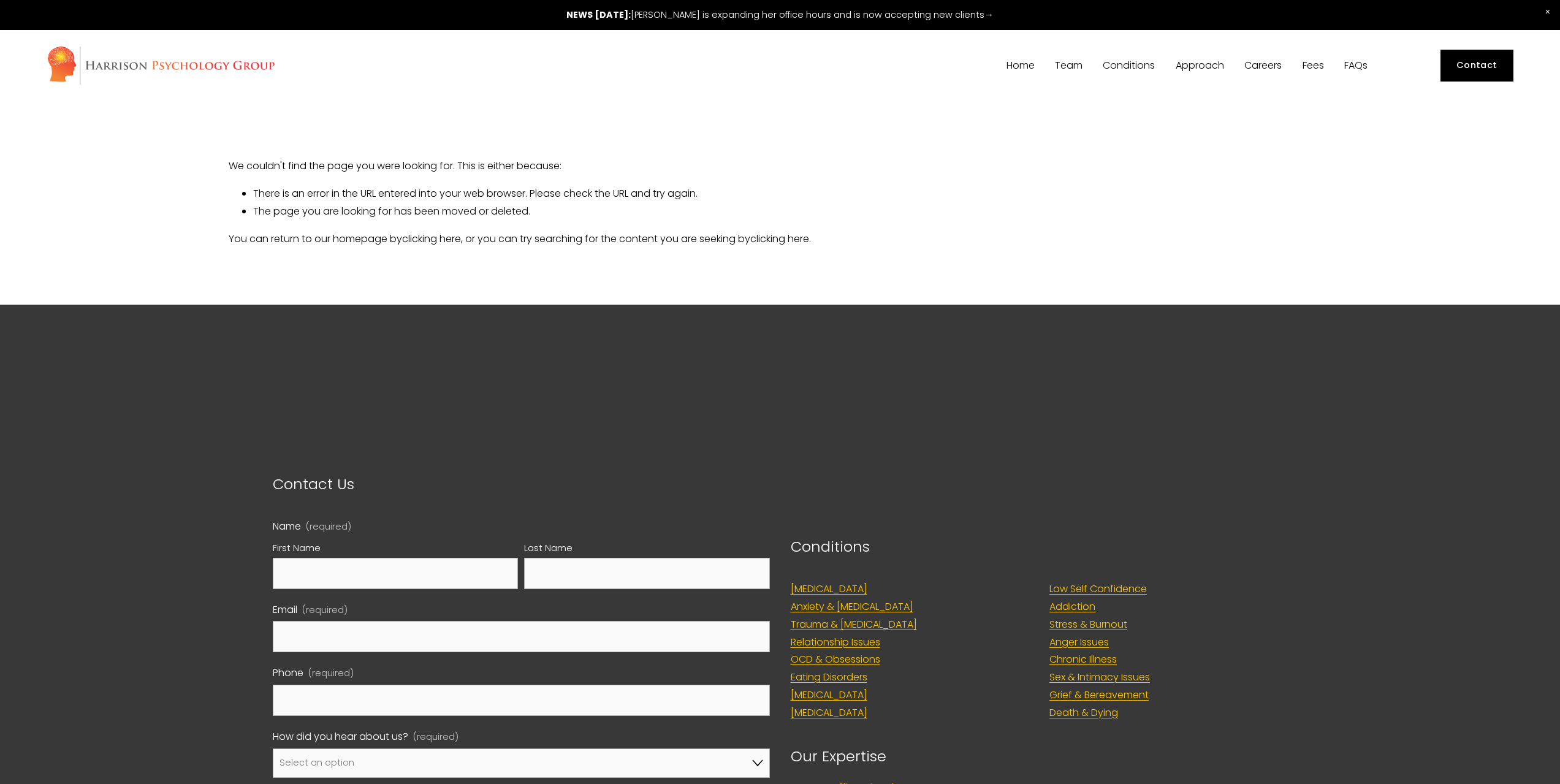
click at [1066, 65] on span "Team" at bounding box center [1069, 65] width 28 height 10
click at [0, 0] on div "[PERSON_NAME]" at bounding box center [0, 0] width 0 height 0
click at [0, 0] on span "[PERSON_NAME]" at bounding box center [0, 0] width 0 height 0
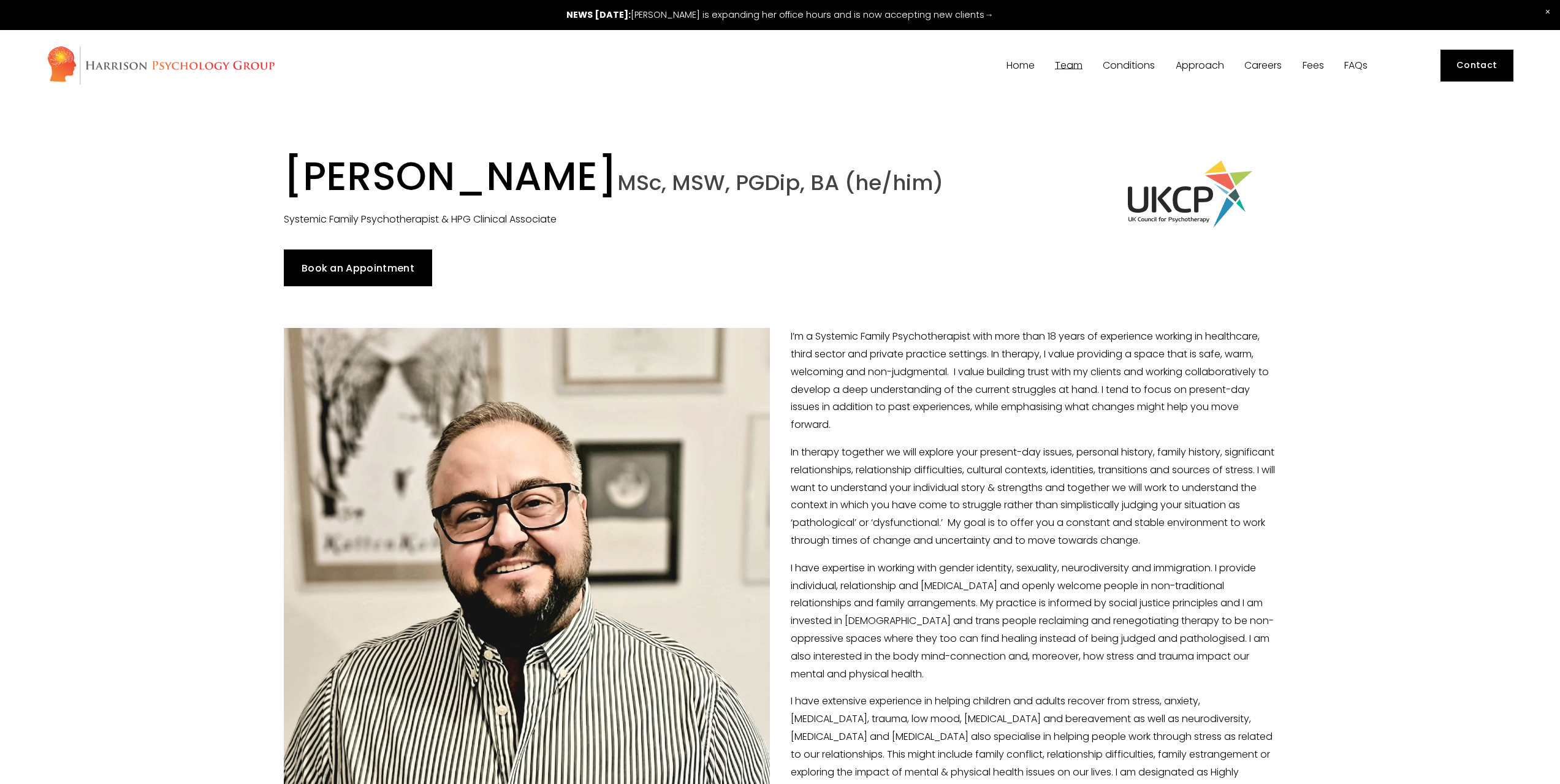
click at [0, 0] on span "[PERSON_NAME]" at bounding box center [0, 0] width 0 height 0
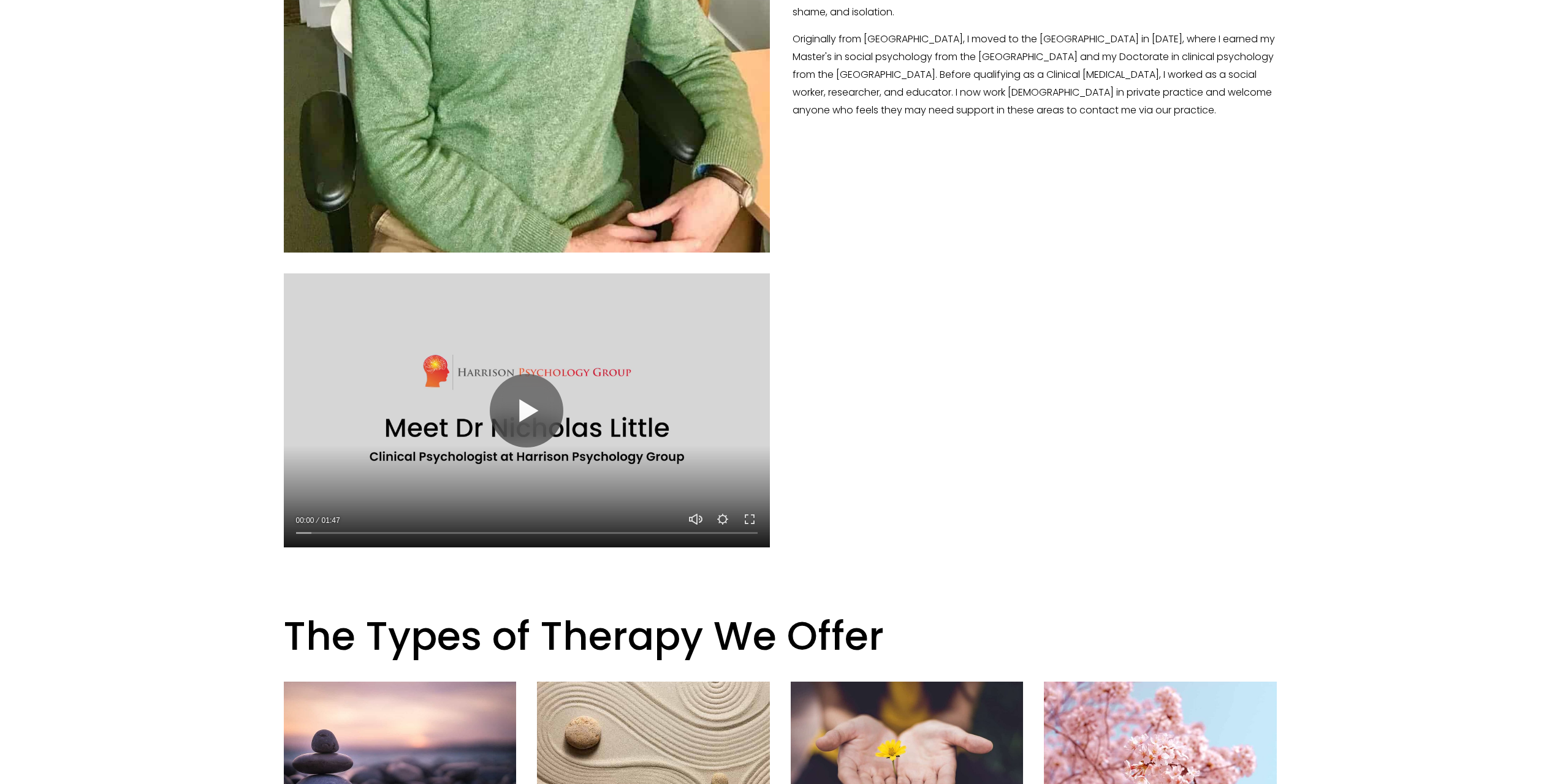
scroll to position [714, 0]
click at [528, 405] on button "Play" at bounding box center [527, 412] width 74 height 74
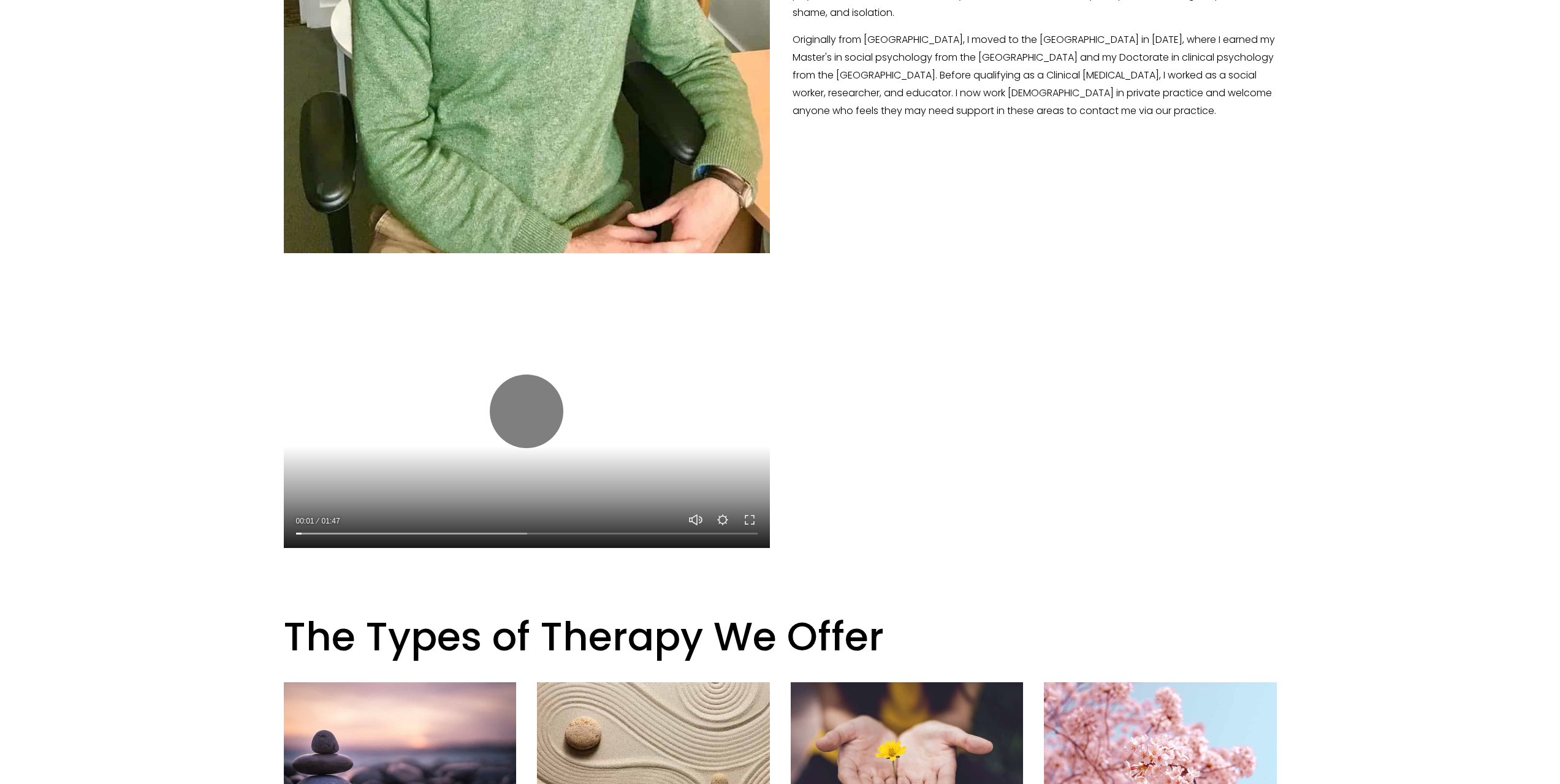
click at [363, 522] on div at bounding box center [527, 531] width 486 height 35
click at [377, 529] on input "Seek" at bounding box center [527, 533] width 461 height 8
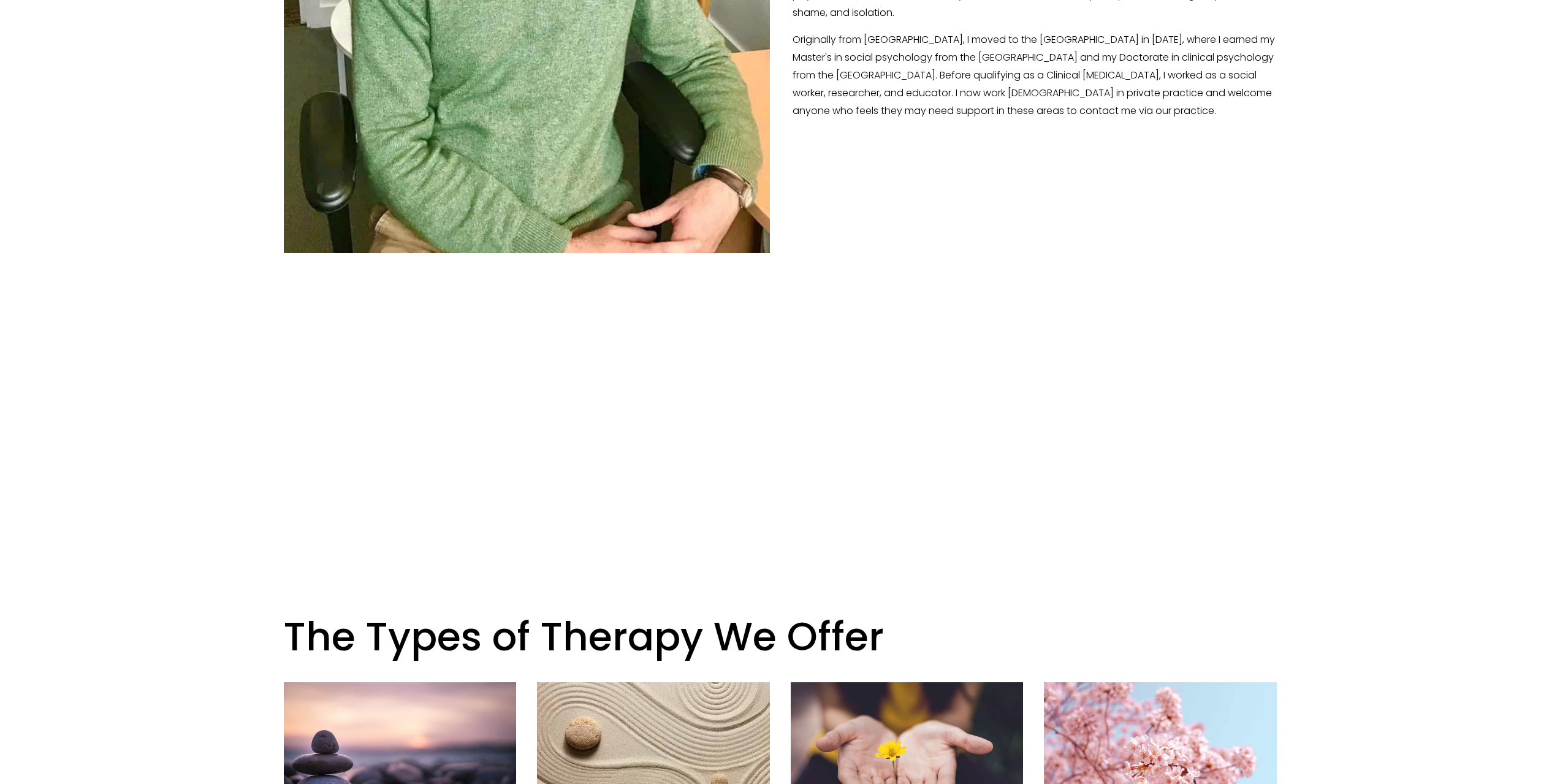
click at [858, 439] on div "Play 00:22 01:47 Unmute Mute Settings Speed Normal Speed Go back to previous me…" at bounding box center [780, 86] width 1014 height 949
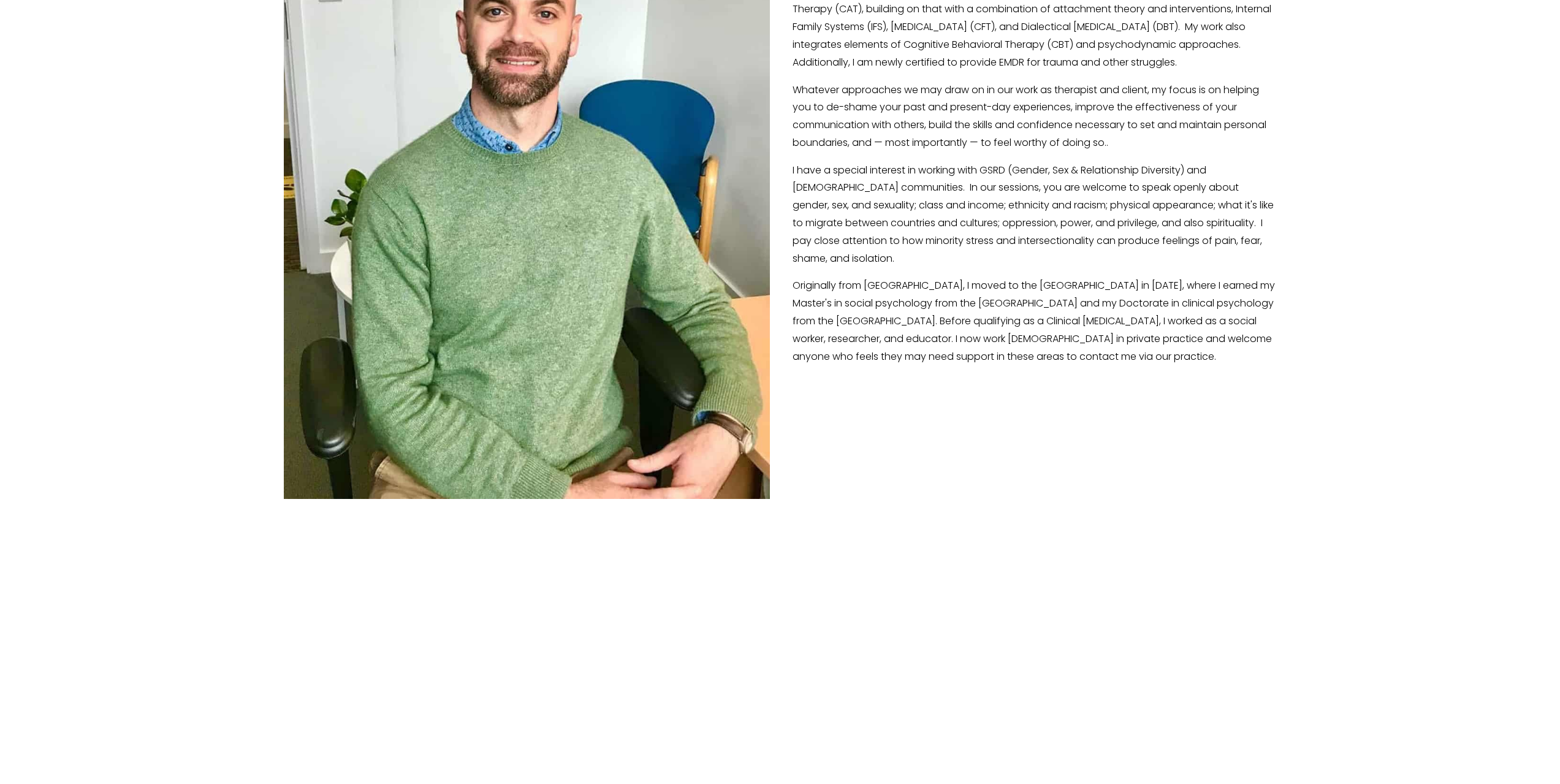
scroll to position [468, 0]
type input "95.06"
